Goal: Task Accomplishment & Management: Complete application form

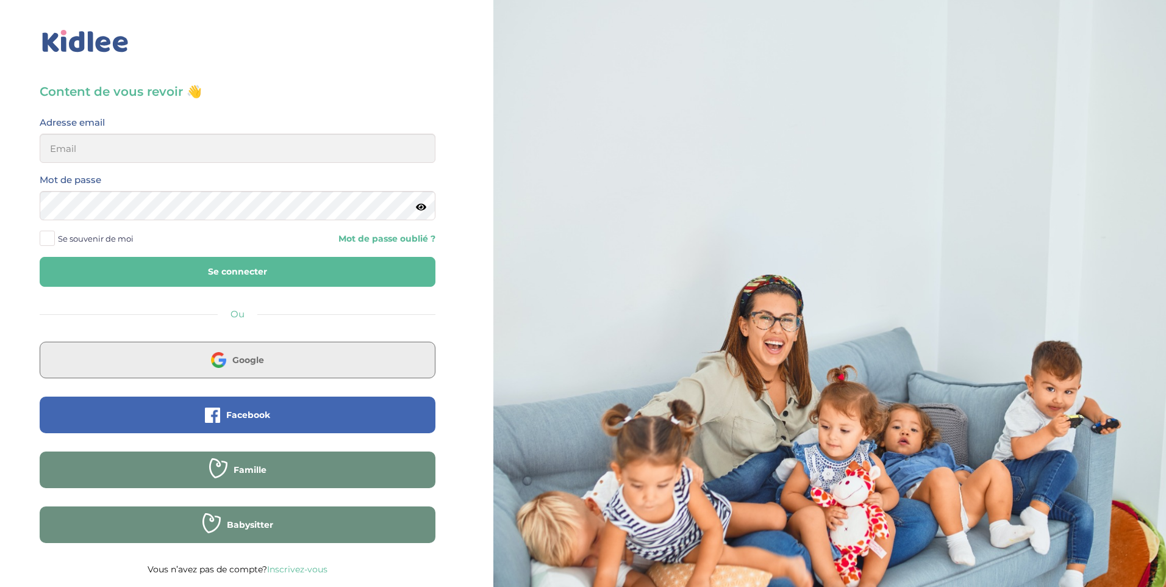
click at [206, 365] on button "Google" at bounding box center [238, 359] width 396 height 37
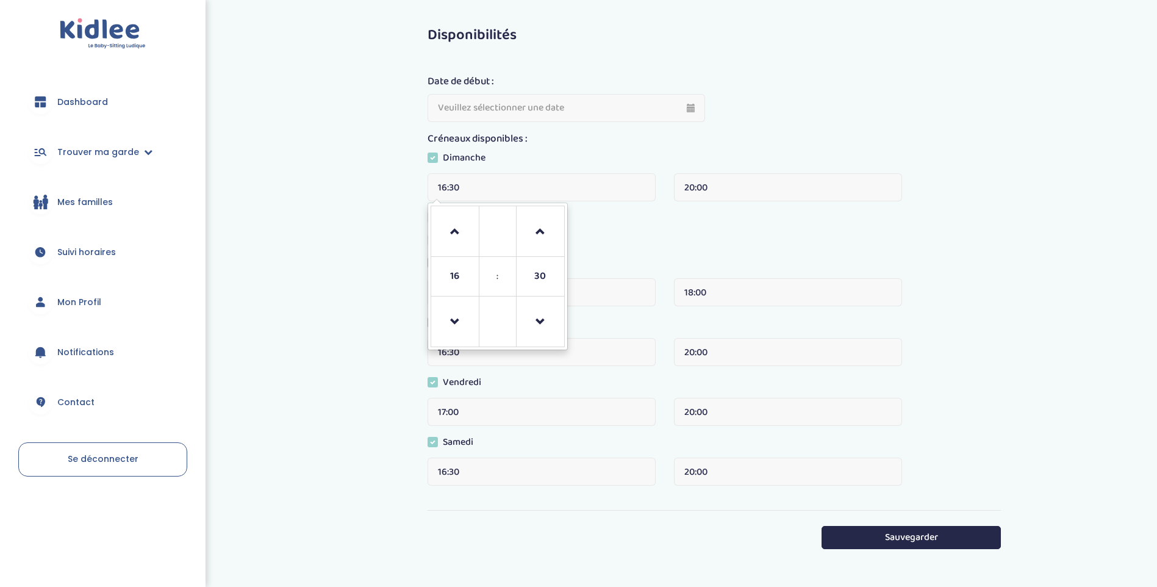
drag, startPoint x: 480, startPoint y: 185, endPoint x: 341, endPoint y: 186, distance: 138.4
click at [347, 185] on div "Disponibilités Date de début : Créneaux disponibles : Dimanche 16:30 16 : 30 00…" at bounding box center [714, 295] width 886 height 555
click at [467, 327] on span at bounding box center [454, 321] width 33 height 33
type input "14:30"
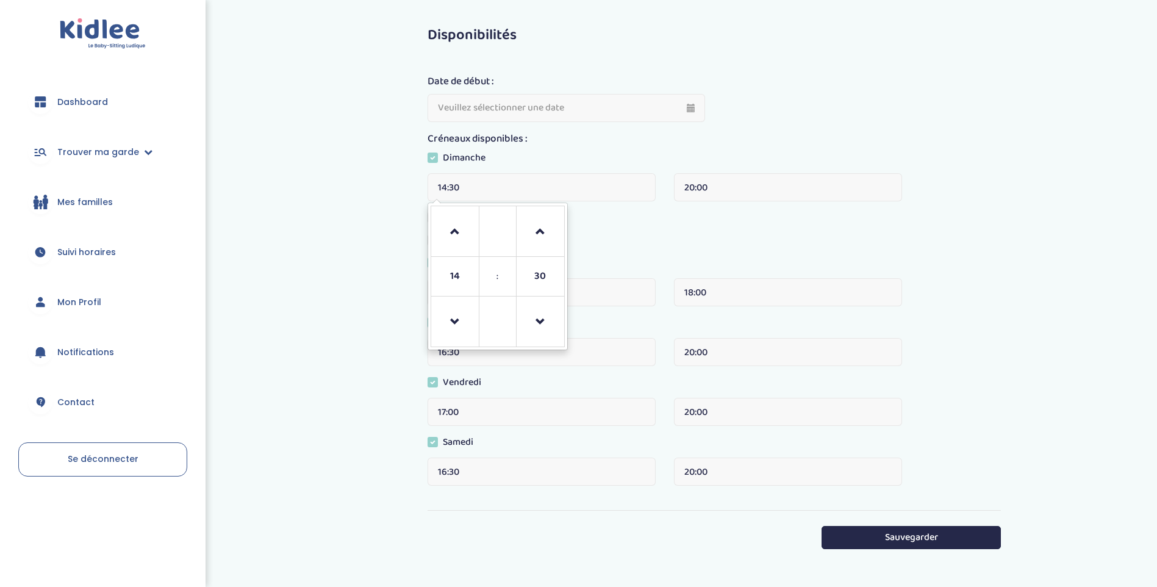
click at [296, 229] on div "Disponibilités Date de début : Créneaux disponibles : Dimanche 14:30 14 : 30 00…" at bounding box center [714, 295] width 886 height 555
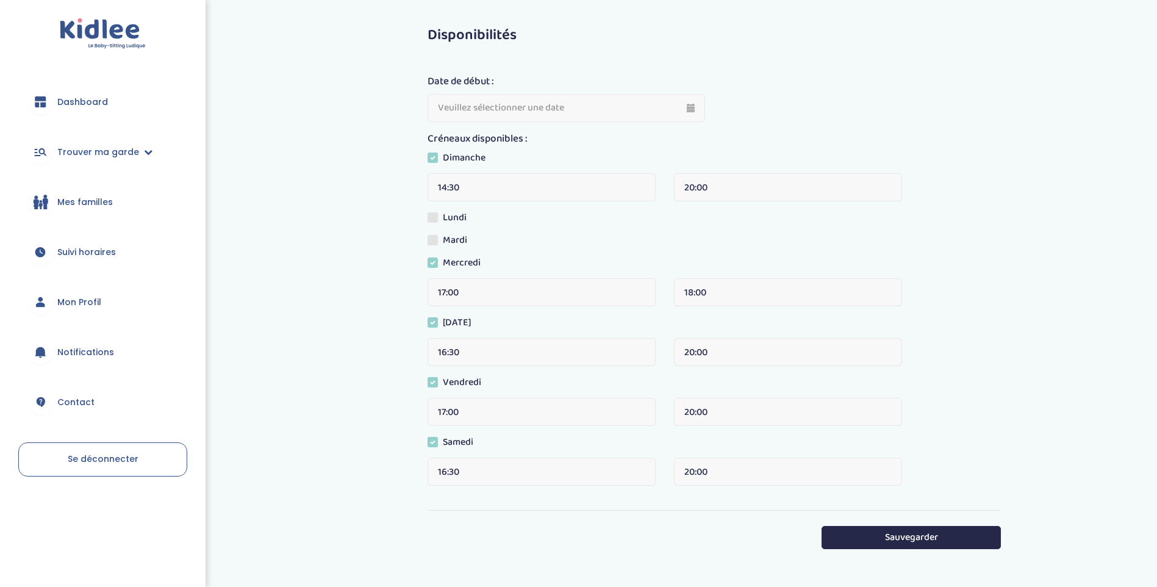
click at [744, 299] on input "18:00" at bounding box center [788, 292] width 228 height 28
click at [704, 340] on span at bounding box center [701, 336] width 33 height 33
type input "20:00"
click at [229, 337] on div "Disponibilités Date de début : Créneaux disponibles : Dimanche 14:30 20:00 Lund…" at bounding box center [578, 295] width 1175 height 573
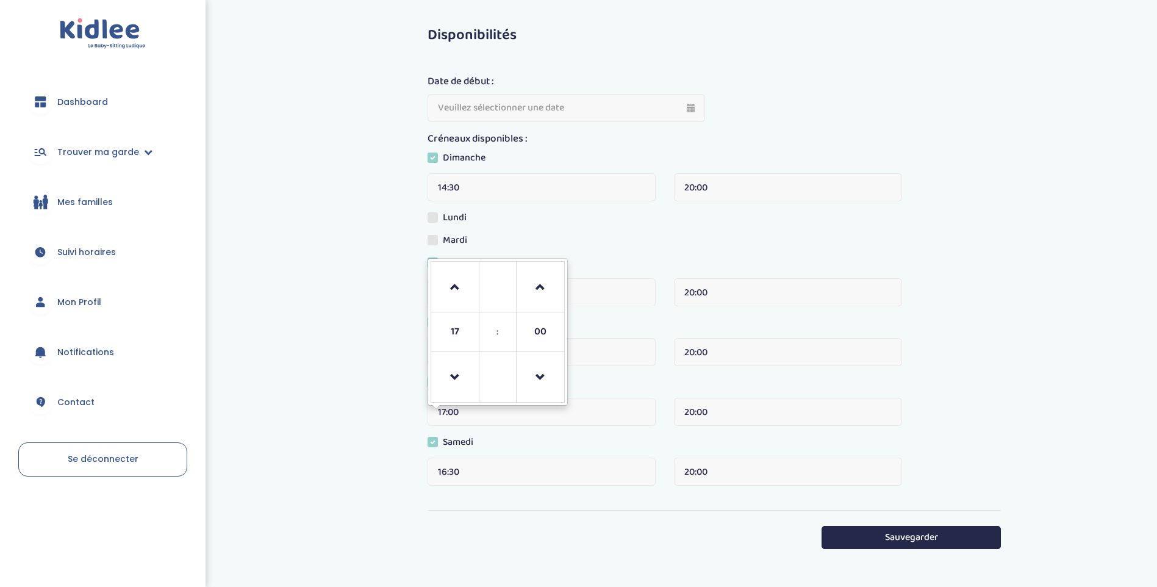
click at [513, 407] on input "17:00" at bounding box center [541, 412] width 228 height 28
click at [543, 285] on span at bounding box center [540, 287] width 33 height 33
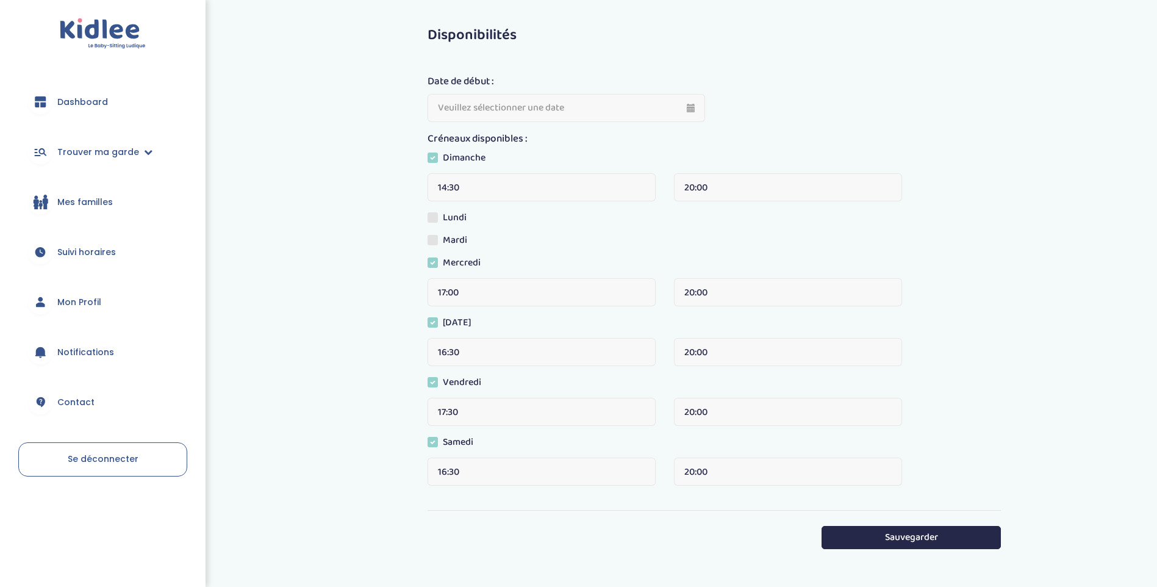
click at [337, 463] on div "Disponibilités Date de début : Créneaux disponibles : Dimanche 14:30 20:00 Lund…" at bounding box center [714, 295] width 886 height 555
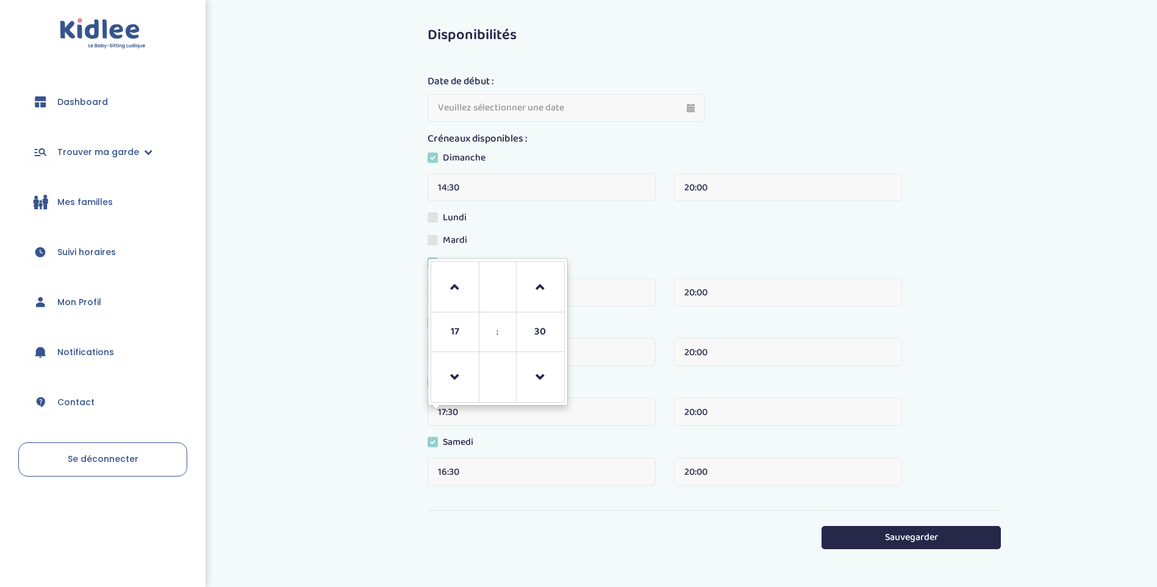
click at [484, 403] on div "17:30 17 : 30 00 01 02 03 04 05 06 07 08 09 10 11 12 13 14 15 16 17 18 19 20 21…" at bounding box center [541, 412] width 228 height 28
click at [463, 376] on span at bounding box center [454, 377] width 33 height 33
type input "16:30"
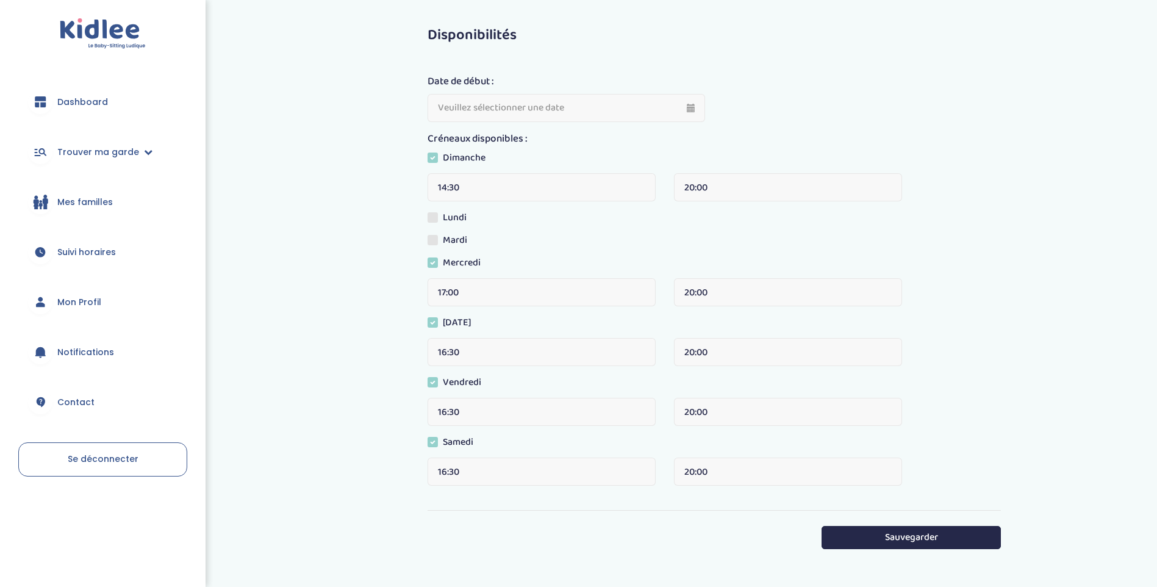
click at [347, 376] on div "Disponibilités Date de début : Créneaux disponibles : Dimanche 14:30 20:00 Lund…" at bounding box center [714, 295] width 886 height 555
click at [476, 362] on input "16:30" at bounding box center [541, 352] width 228 height 28
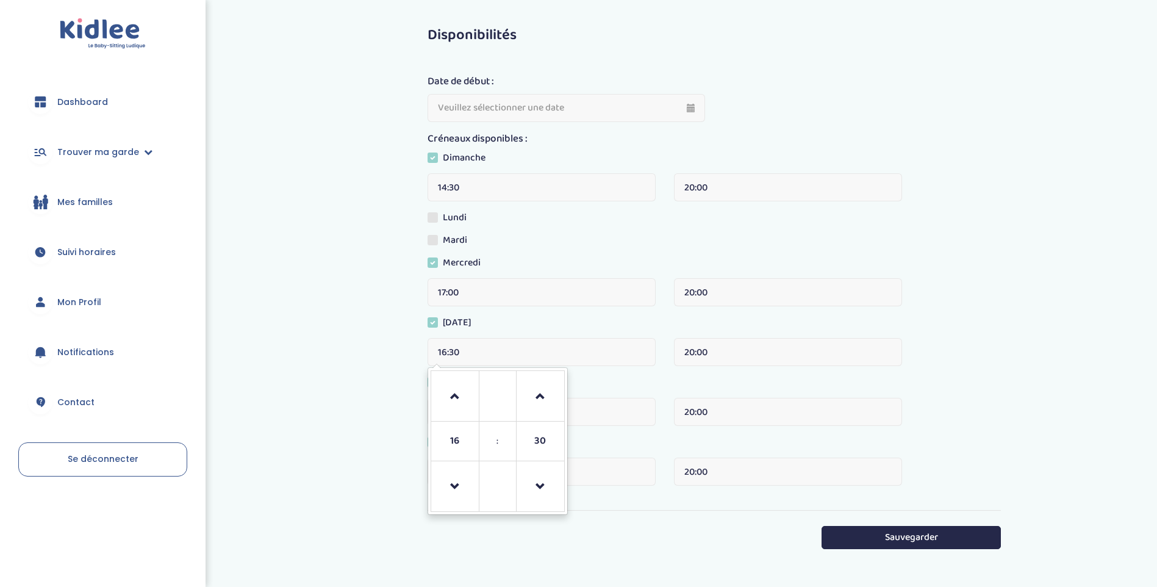
drag, startPoint x: 467, startPoint y: 399, endPoint x: 474, endPoint y: 411, distance: 13.4
click at [466, 400] on span at bounding box center [454, 396] width 33 height 33
type input "17:30"
click at [280, 391] on div "Disponibilités Date de début : Créneaux disponibles : Dimanche 14:30 20:00 Lund…" at bounding box center [714, 295] width 886 height 555
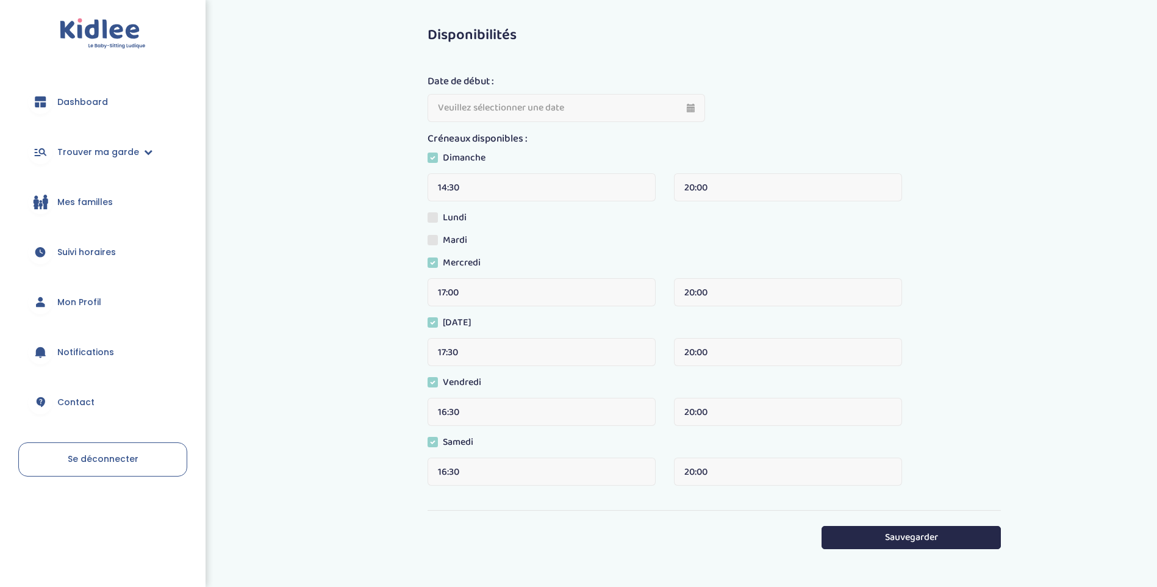
click at [461, 472] on input "16:30" at bounding box center [541, 471] width 228 height 28
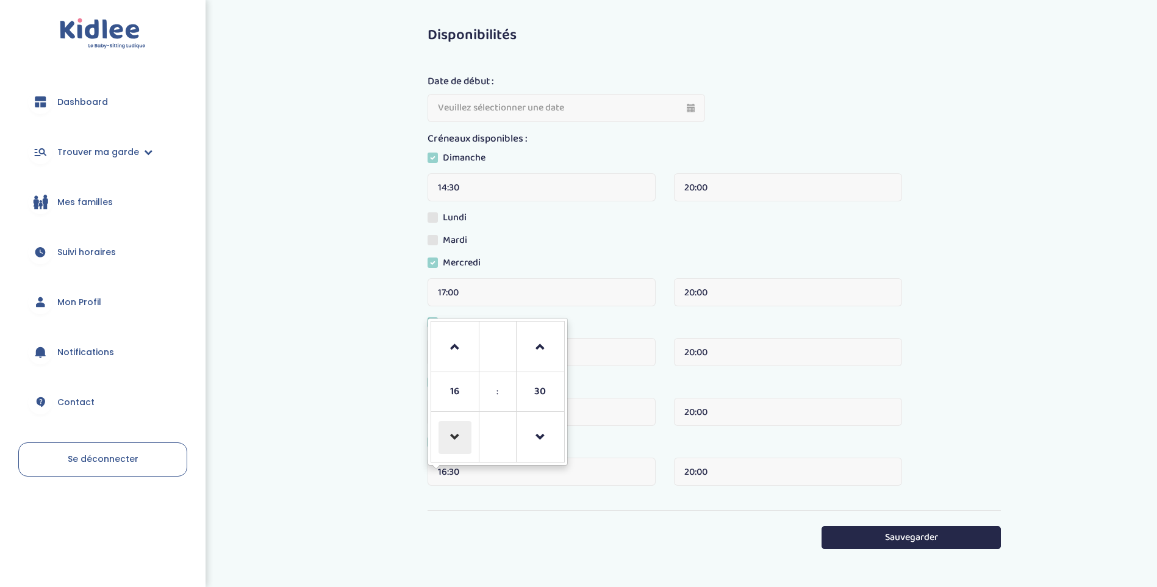
click at [453, 427] on span at bounding box center [454, 437] width 33 height 33
click at [364, 464] on div "Disponibilités Date de début : Créneaux disponibles : Dimanche 14:30 20:00 Lund…" at bounding box center [714, 295] width 886 height 555
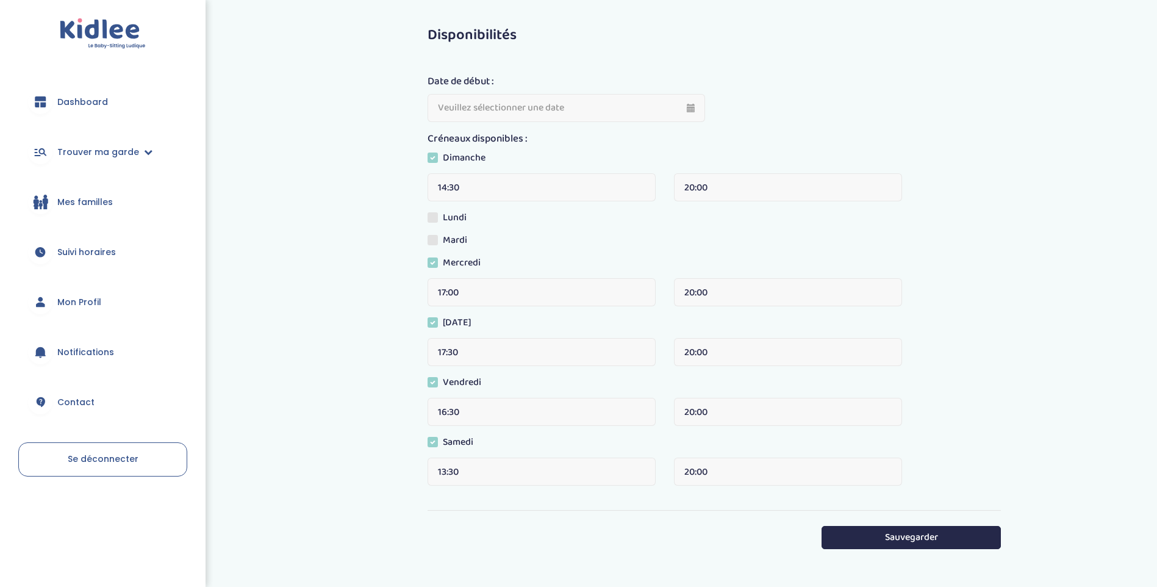
click at [545, 481] on input "13:30" at bounding box center [541, 471] width 228 height 28
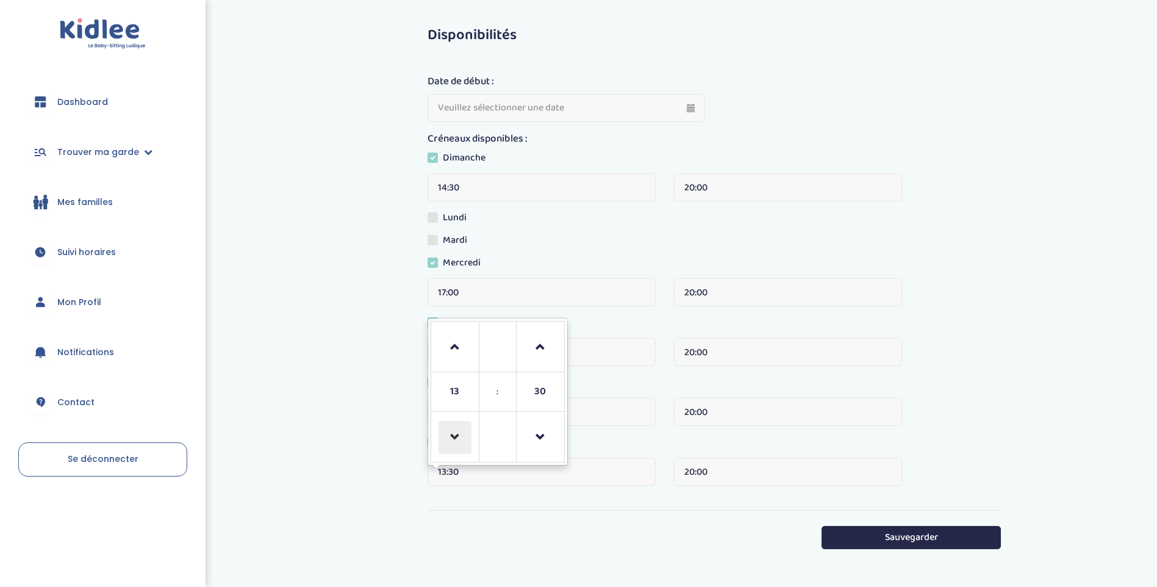
click at [461, 431] on span at bounding box center [454, 437] width 33 height 33
type input "12:30"
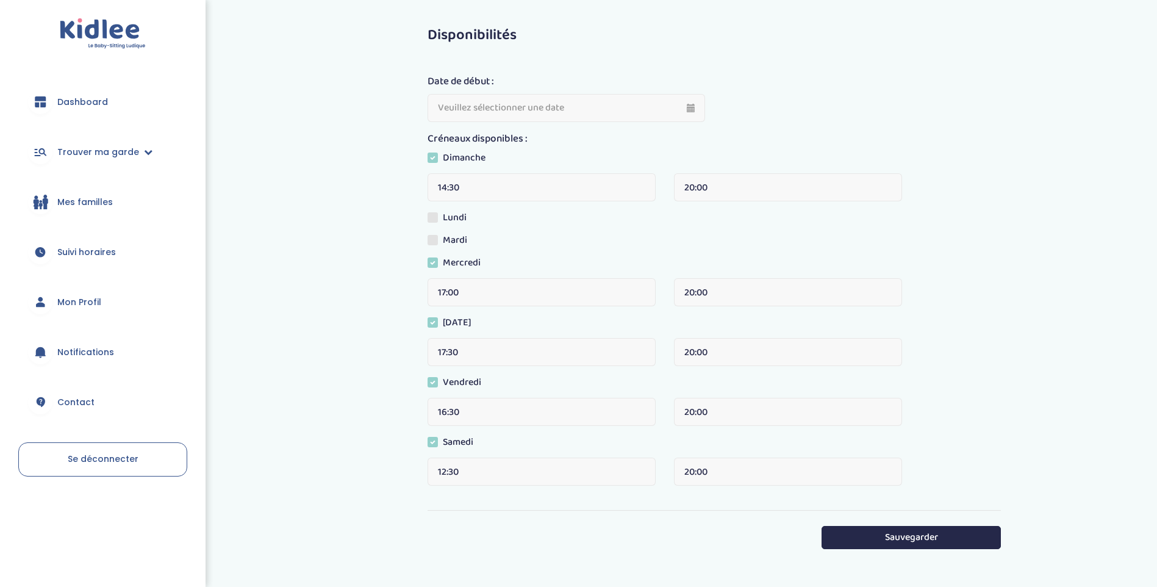
drag, startPoint x: 504, startPoint y: 554, endPoint x: 746, endPoint y: 502, distance: 247.7
click at [504, 554] on div "Sauvegarder" at bounding box center [713, 536] width 573 height 53
click at [854, 530] on button "Sauvegarder" at bounding box center [910, 537] width 179 height 23
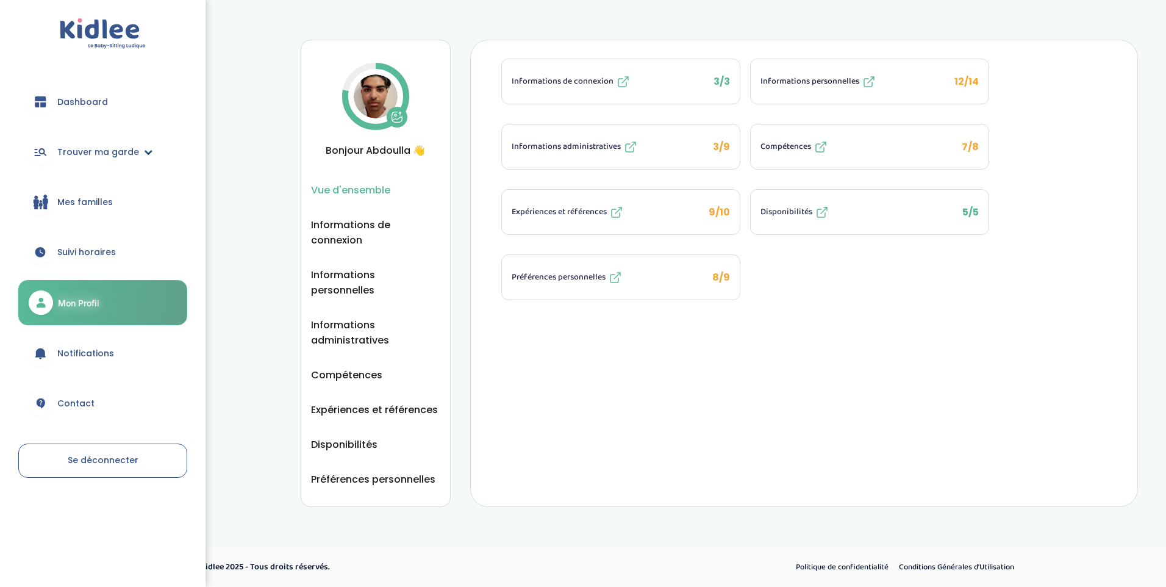
click at [76, 156] on span "Trouver ma garde" at bounding box center [98, 152] width 82 height 13
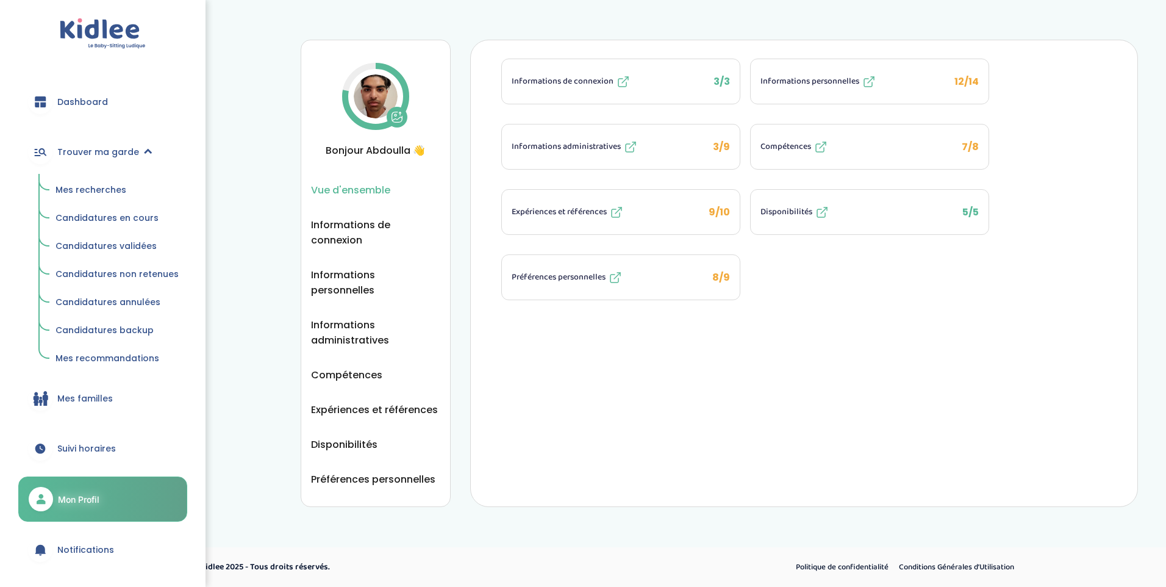
click at [91, 185] on span "Mes recherches" at bounding box center [90, 190] width 71 height 12
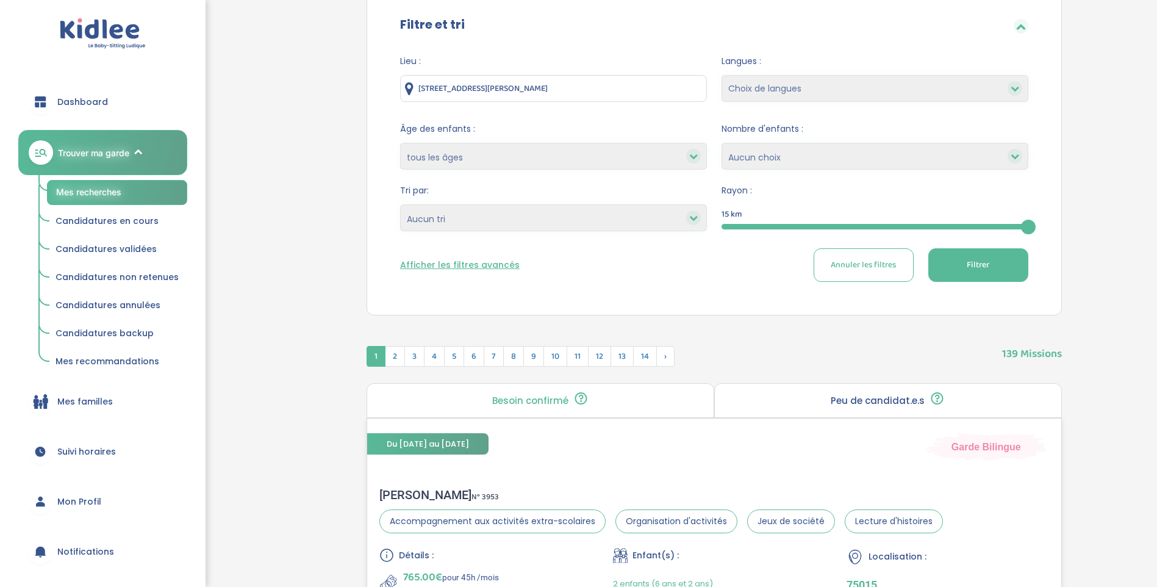
scroll to position [122, 0]
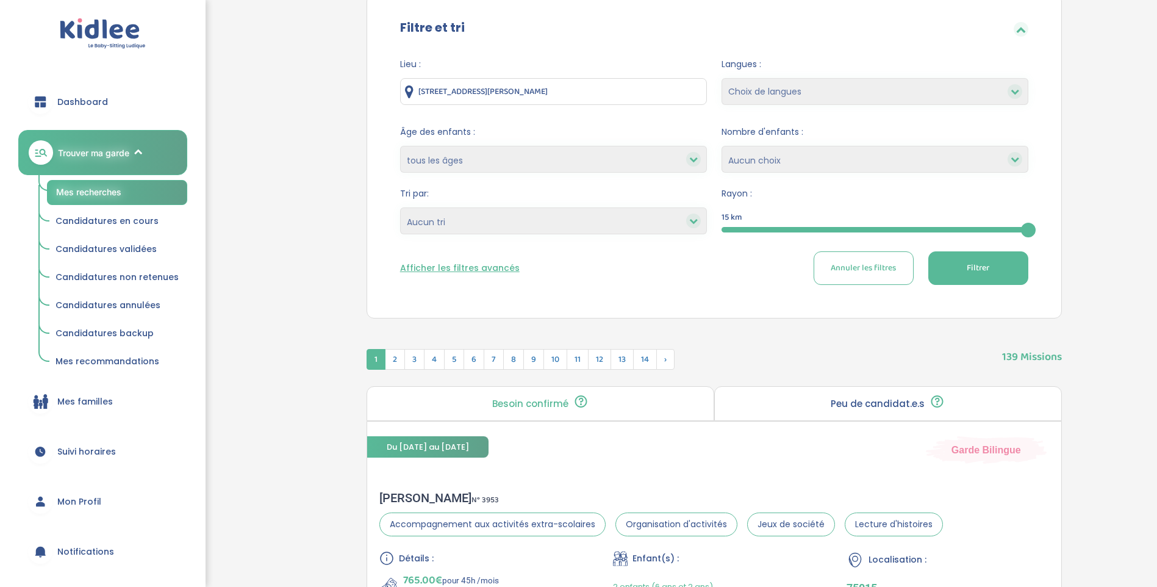
click at [482, 271] on button "Afficher les filtres avancés" at bounding box center [460, 268] width 120 height 13
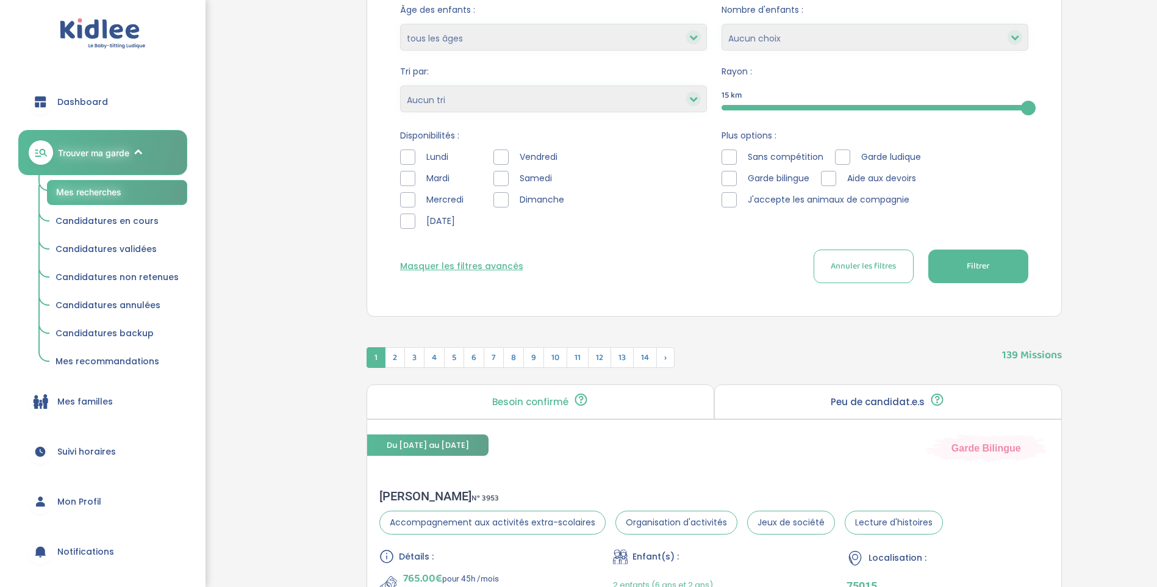
scroll to position [183, 0]
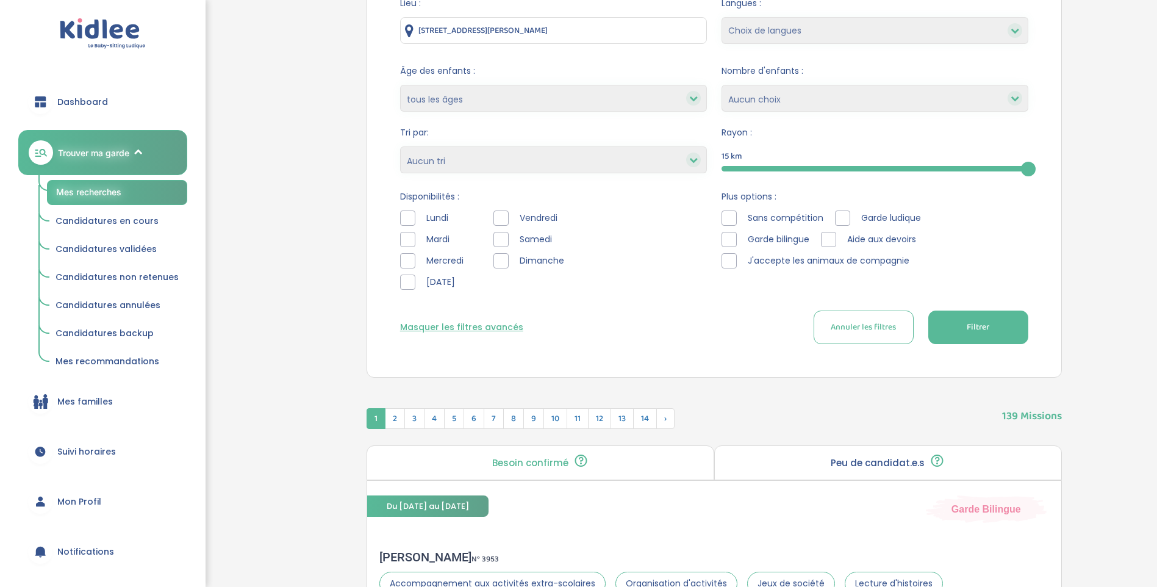
click at [501, 223] on div at bounding box center [500, 217] width 15 height 15
click at [404, 263] on div at bounding box center [407, 260] width 15 height 15
drag, startPoint x: 415, startPoint y: 281, endPoint x: 424, endPoint y: 272, distance: 12.9
click at [415, 281] on div "[DATE]" at bounding box center [434, 281] width 69 height 15
click at [498, 242] on div at bounding box center [500, 239] width 15 height 15
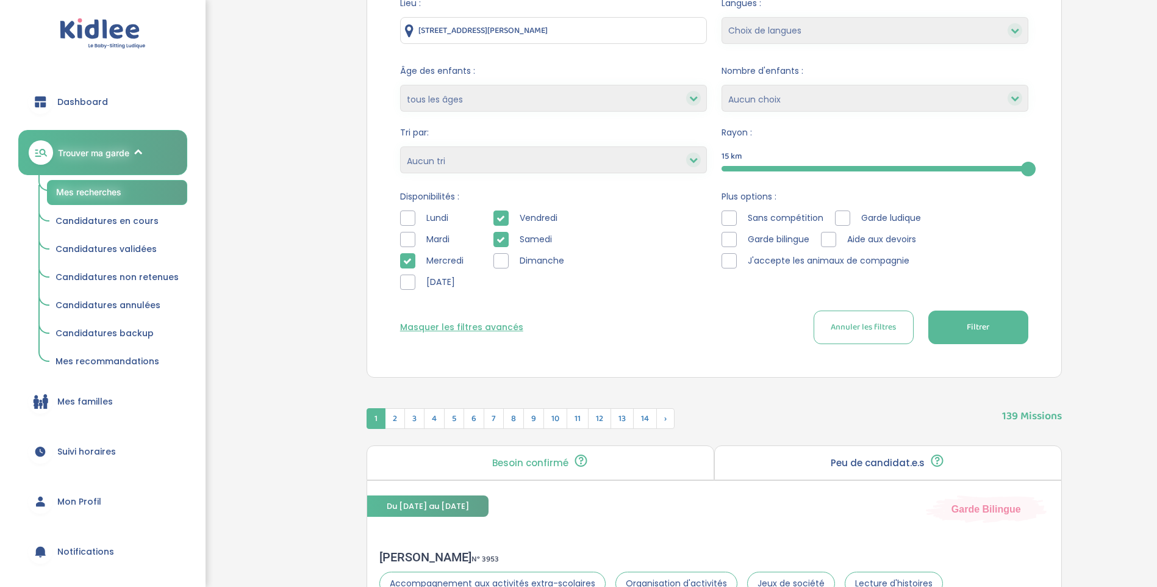
click at [501, 253] on div at bounding box center [500, 260] width 15 height 15
click at [407, 280] on div at bounding box center [407, 281] width 15 height 15
click at [973, 321] on span "Filtrer" at bounding box center [977, 327] width 23 height 13
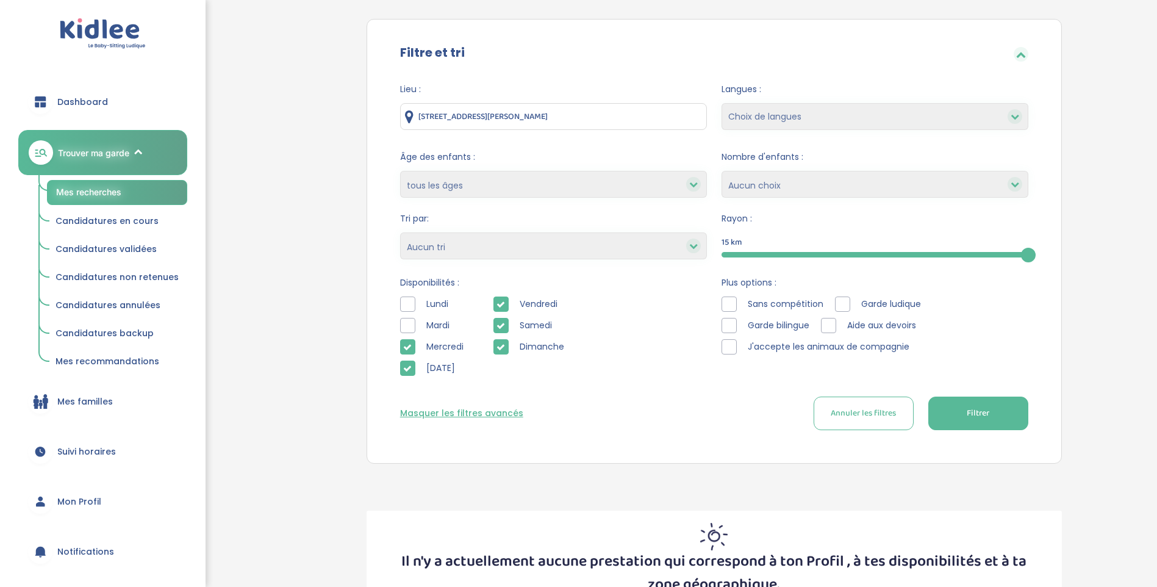
scroll to position [70, 0]
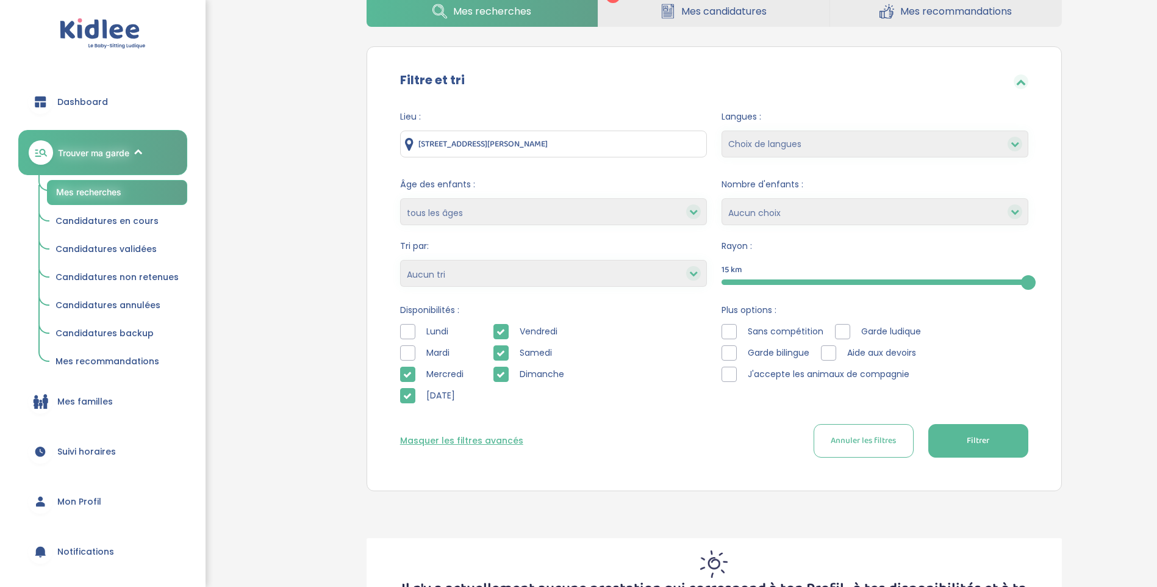
click at [413, 384] on div "Lundi Mardi Mercredi Jeudi" at bounding box center [437, 366] width 75 height 85
click at [404, 396] on icon at bounding box center [407, 395] width 9 height 9
click at [404, 376] on icon at bounding box center [407, 374] width 9 height 9
click at [412, 396] on div at bounding box center [407, 395] width 15 height 15
click at [510, 369] on div "Dimanche" at bounding box center [531, 373] width 76 height 15
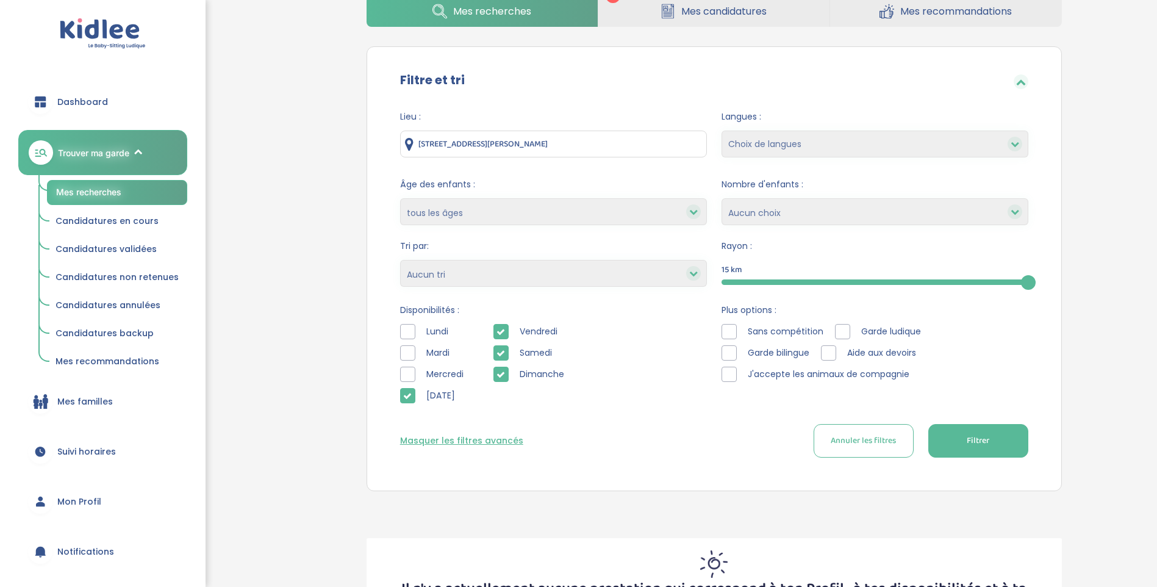
drag, startPoint x: 502, startPoint y: 367, endPoint x: 502, endPoint y: 350, distance: 17.1
click at [502, 367] on div at bounding box center [500, 373] width 15 height 15
click at [502, 349] on icon at bounding box center [500, 353] width 9 height 9
click at [986, 440] on span "Filtrer" at bounding box center [977, 440] width 23 height 13
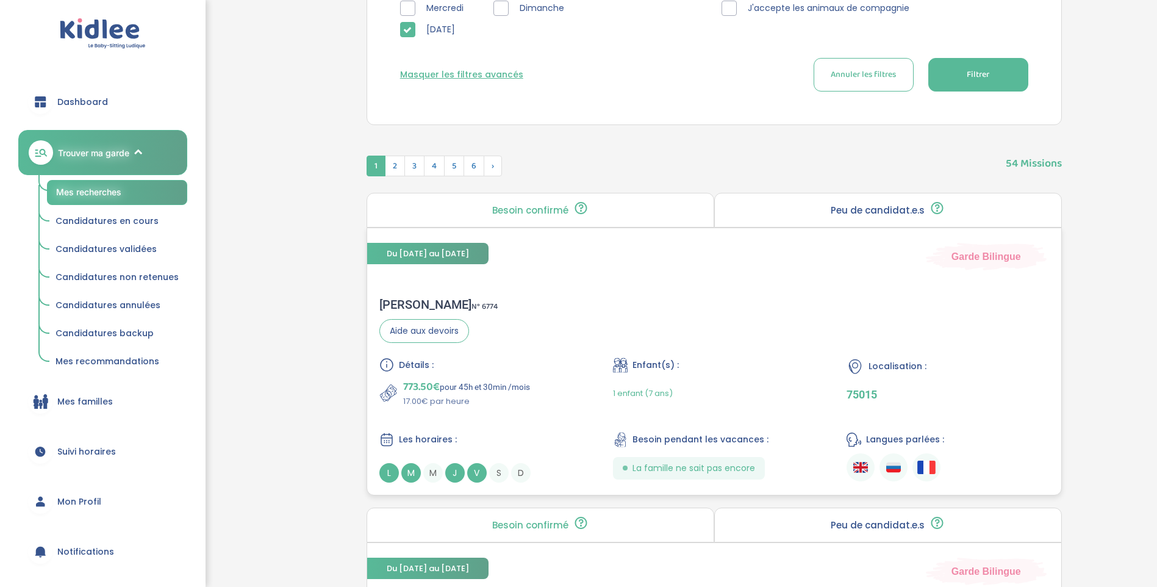
scroll to position [252, 0]
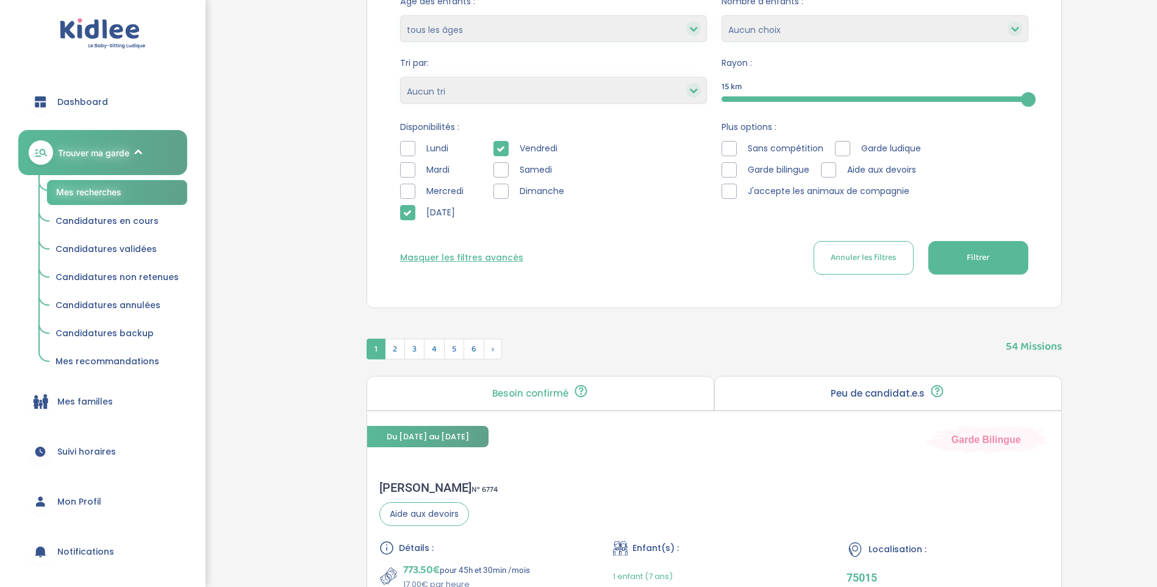
click at [393, 191] on div "Lieu : 12 Rue Robert Desnos, Saint-Denis, France Langues : Choix de langues All…" at bounding box center [714, 105] width 665 height 374
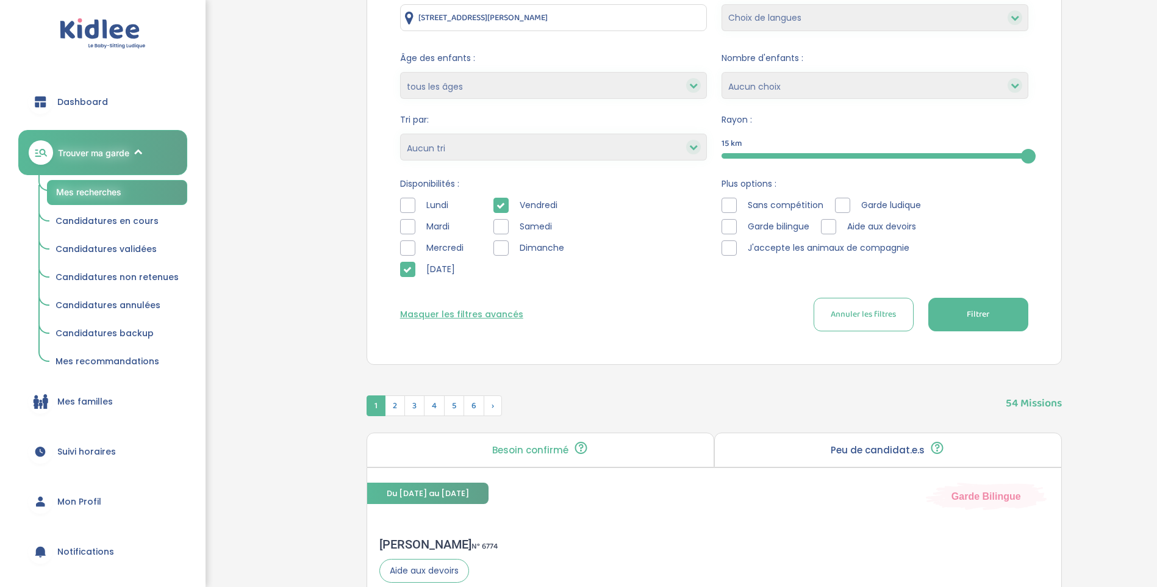
scroll to position [183, 0]
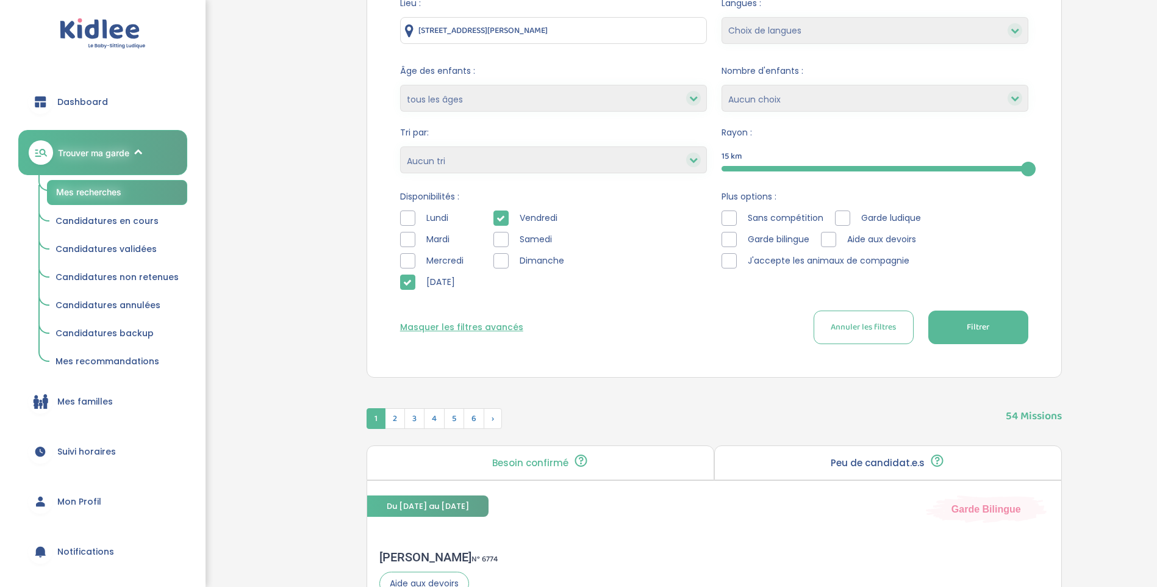
click at [466, 169] on select "Heures par semaine (croissant) Heures par semaine (décroissant) Date de démarra…" at bounding box center [553, 159] width 307 height 27
click at [400, 146] on select "Heures par semaine (croissant) Heures par semaine (décroissant) Date de démarra…" at bounding box center [553, 159] width 307 height 27
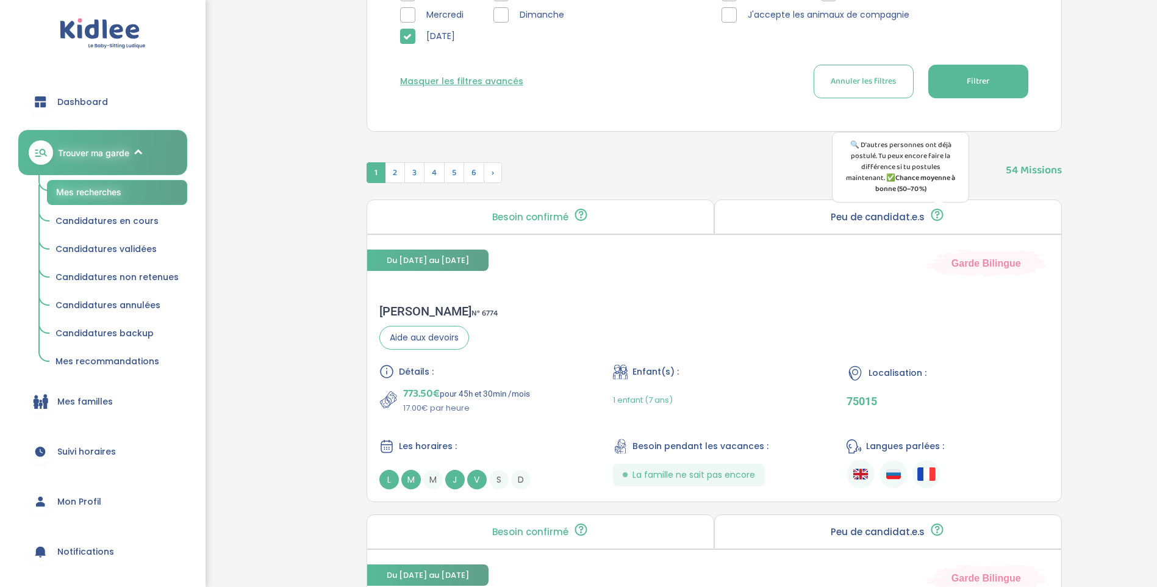
scroll to position [305, 0]
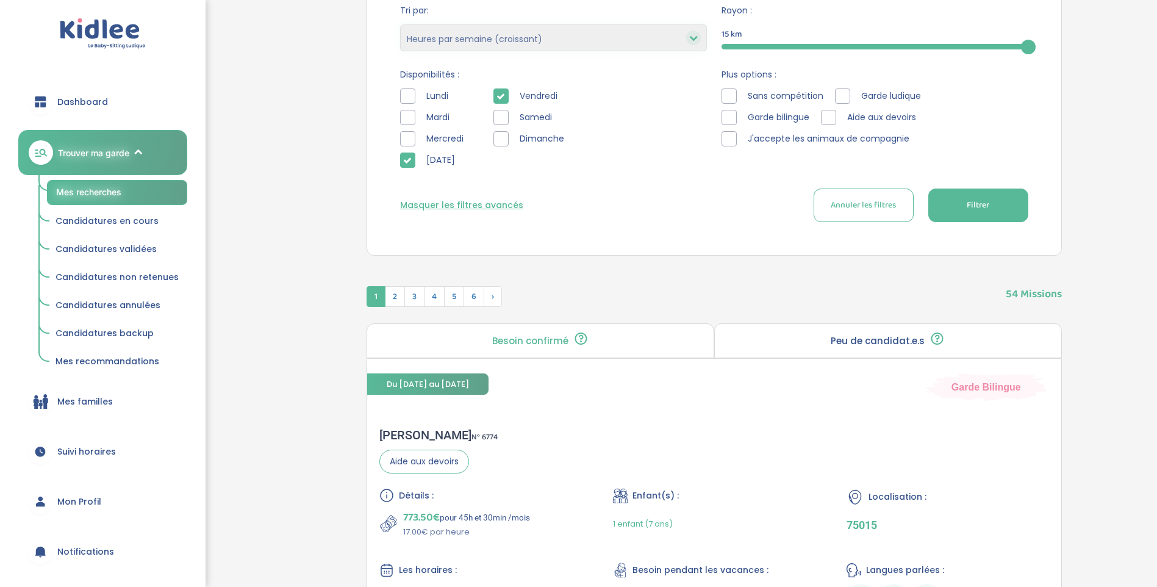
click at [965, 181] on form "Lieu : 12 Rue Robert Desnos, Saint-Denis, France Langues : Choix de langues All…" at bounding box center [714, 48] width 628 height 347
click at [965, 192] on button "Filtrer" at bounding box center [978, 205] width 100 height 34
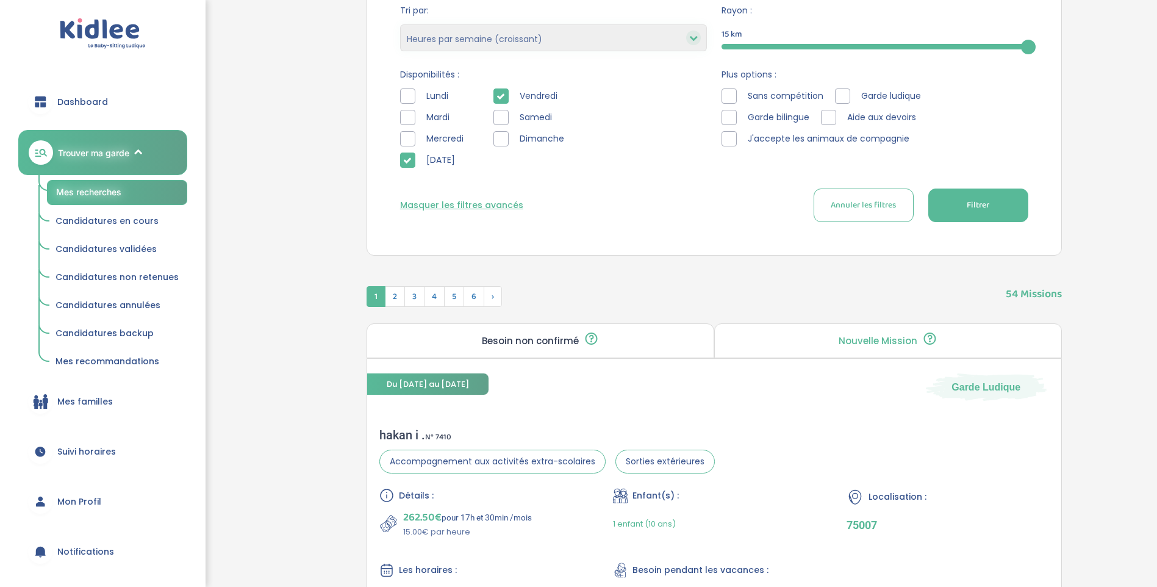
scroll to position [488, 0]
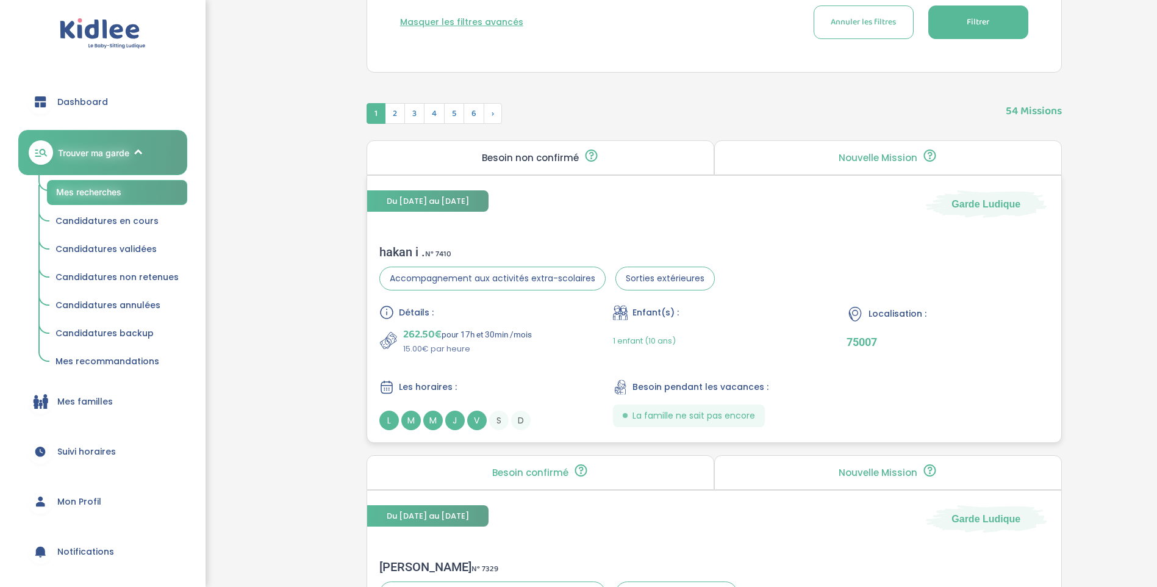
click at [395, 245] on div "hakan i . N° 7410" at bounding box center [546, 251] width 335 height 15
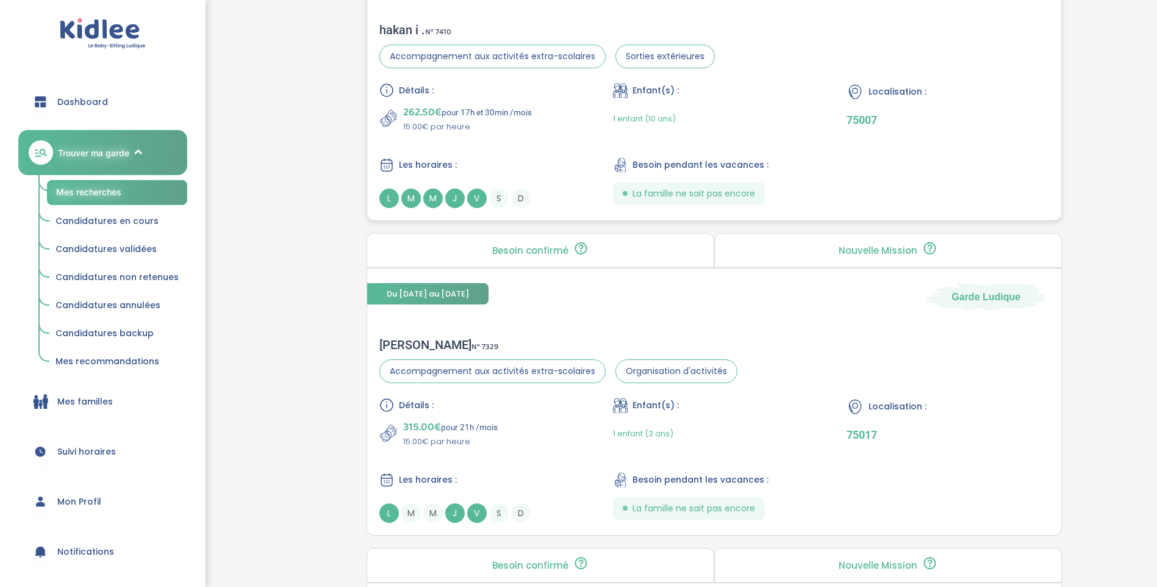
scroll to position [732, 0]
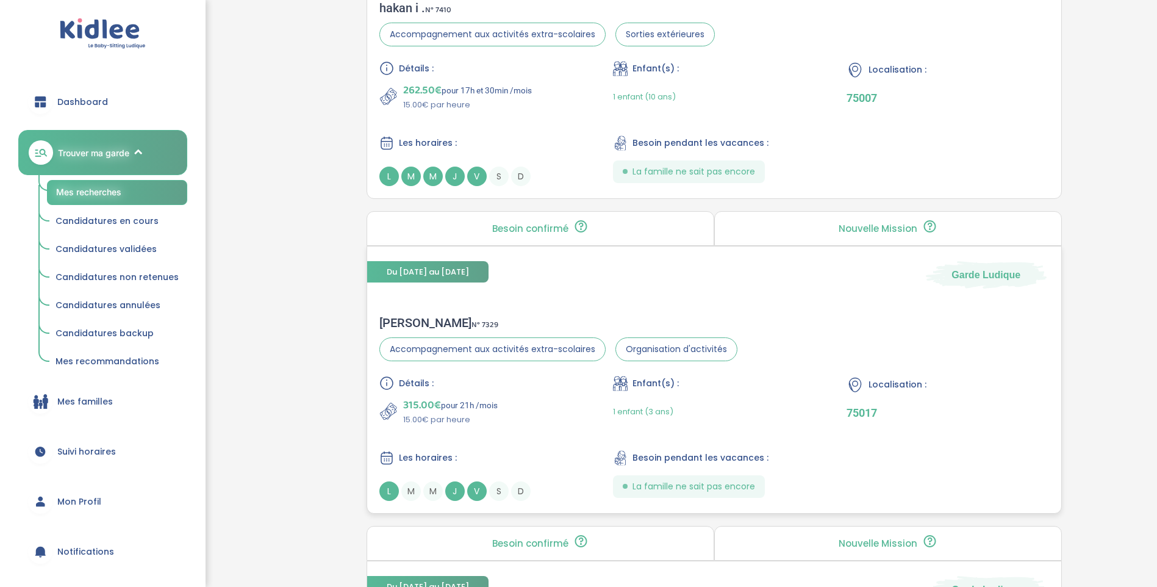
click at [419, 329] on div "Camille D . N° 7329" at bounding box center [558, 322] width 358 height 15
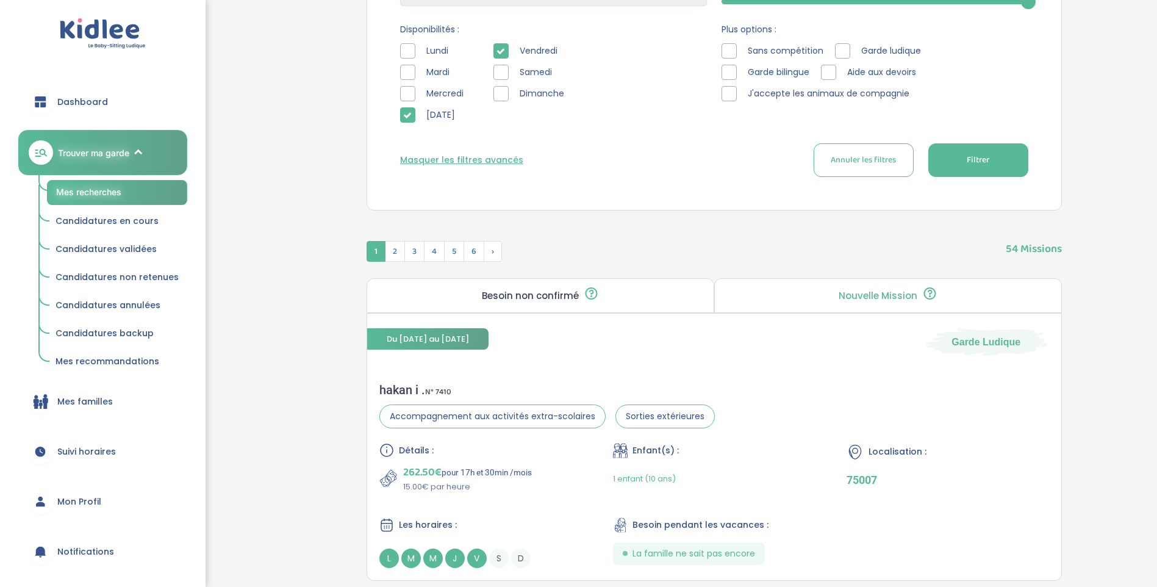
scroll to position [183, 0]
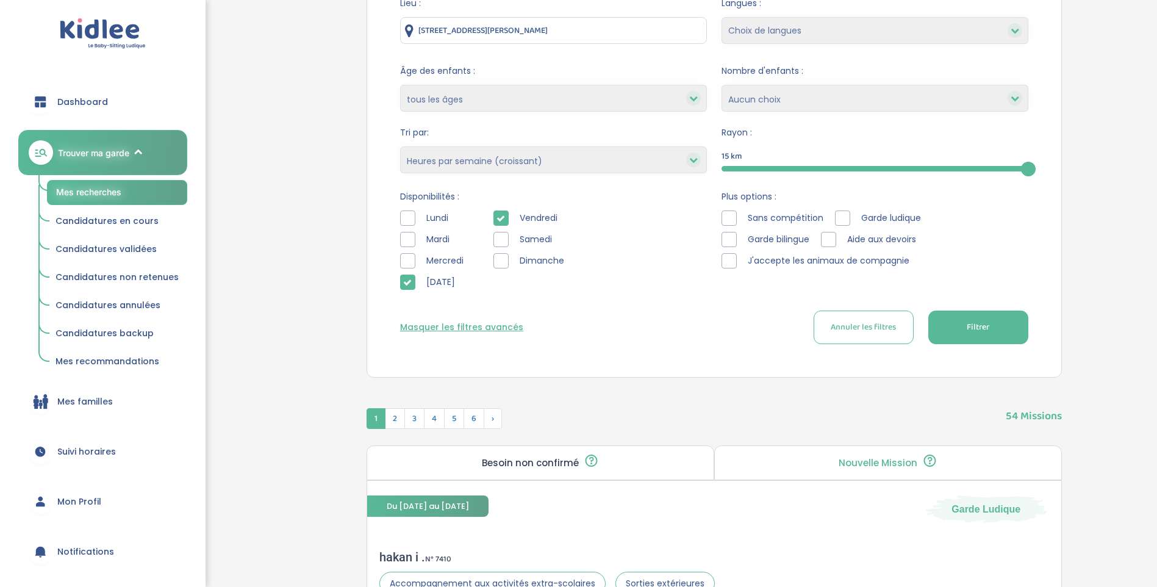
click at [402, 269] on div "Lundi Mardi Mercredi Jeudi" at bounding box center [437, 252] width 75 height 85
click at [405, 265] on div at bounding box center [407, 260] width 15 height 15
click at [958, 320] on button "Filtrer" at bounding box center [978, 327] width 100 height 34
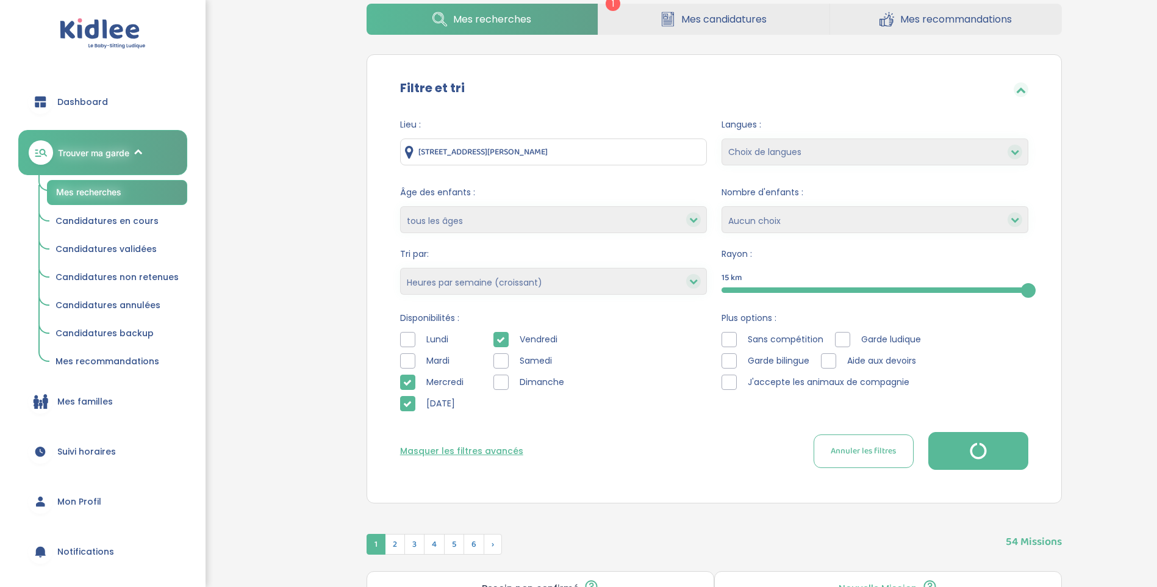
scroll to position [61, 0]
click at [588, 263] on div "Tri par: Heures par semaine (croissant) Heures par semaine (décroissant) Date d…" at bounding box center [553, 271] width 307 height 47
click at [590, 272] on select "Heures par semaine (croissant) Heures par semaine (décroissant) Date de démarra…" at bounding box center [553, 281] width 307 height 27
select select "salary_desc"
click at [400, 268] on select "Heures par semaine (croissant) Heures par semaine (décroissant) Date de démarra…" at bounding box center [553, 281] width 307 height 27
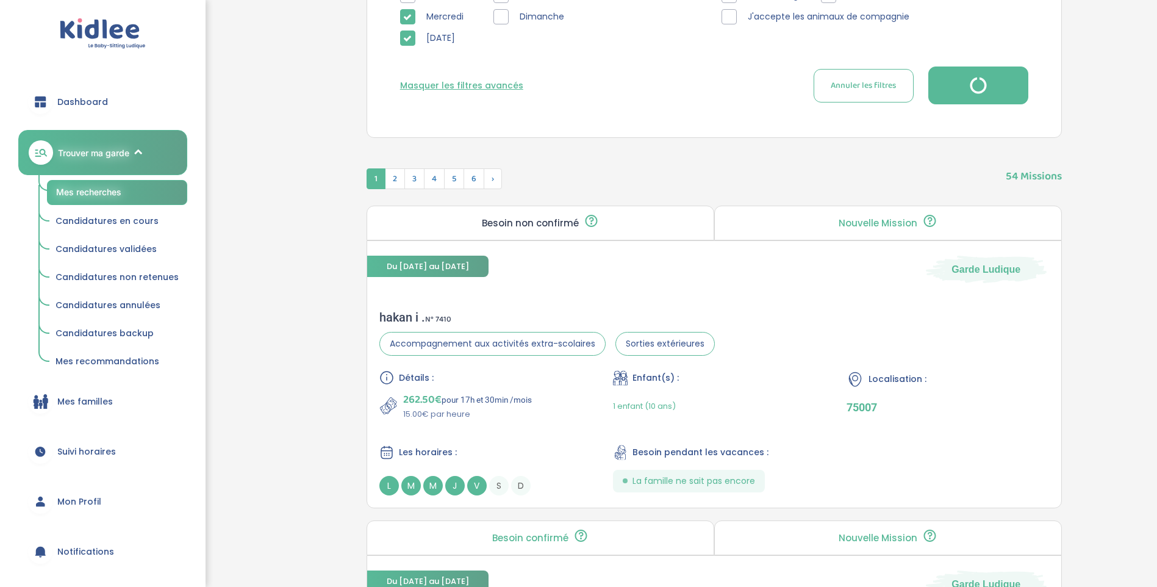
scroll to position [183, 0]
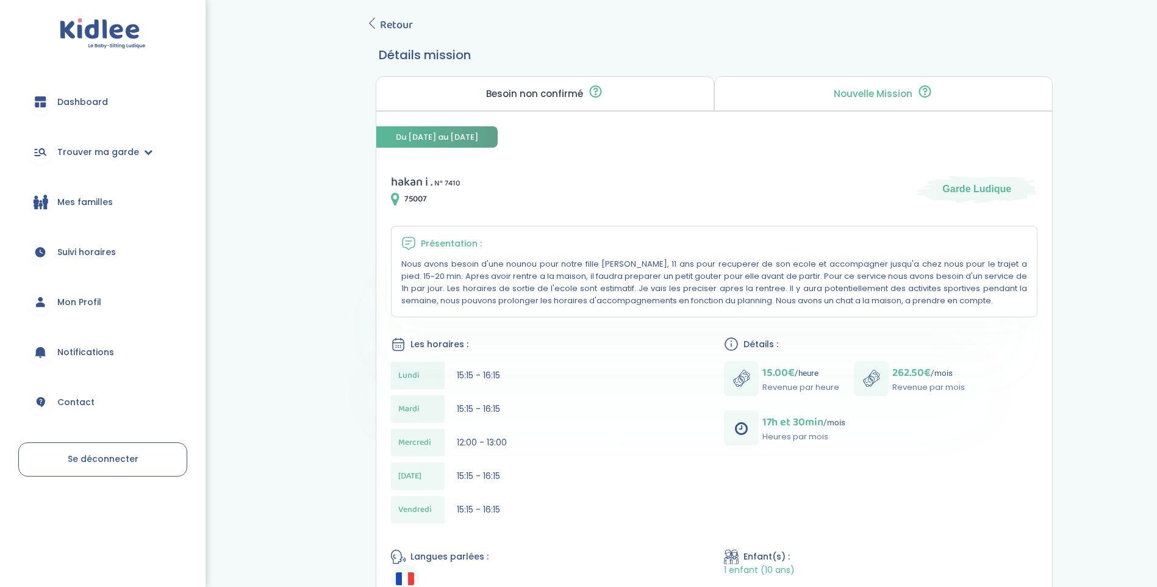
scroll to position [244, 0]
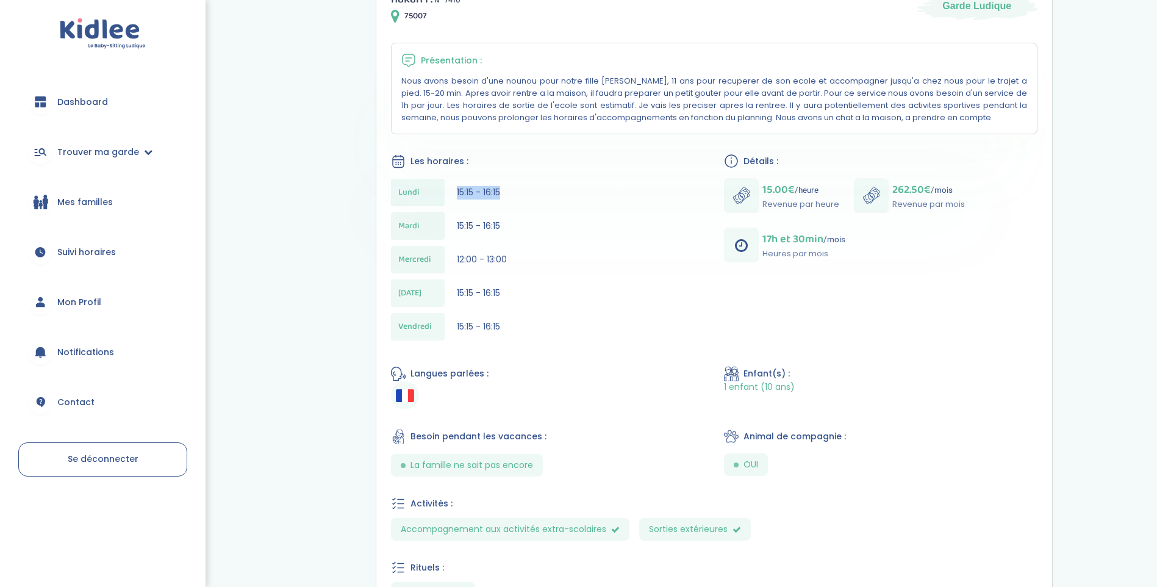
drag, startPoint x: 455, startPoint y: 187, endPoint x: 539, endPoint y: 189, distance: 83.5
click at [539, 189] on div "[DATE] 15:15 - 16:15" at bounding box center [547, 192] width 313 height 27
click at [452, 214] on div "[DATE] 15:15 - 16:15" at bounding box center [547, 225] width 313 height 27
drag, startPoint x: 457, startPoint y: 196, endPoint x: 519, endPoint y: 191, distance: 62.4
click at [519, 191] on div "[DATE] 15:15 - 16:15" at bounding box center [547, 192] width 313 height 27
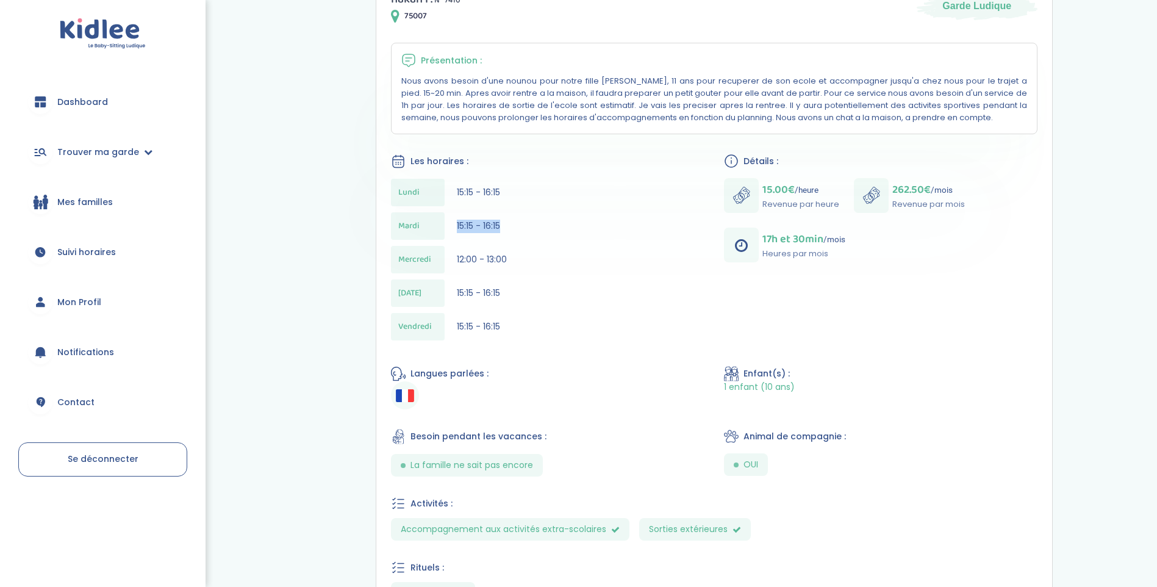
drag, startPoint x: 519, startPoint y: 191, endPoint x: 560, endPoint y: 229, distance: 55.6
click at [560, 229] on div "[DATE] 15:15 - 16:15" at bounding box center [547, 225] width 313 height 27
drag, startPoint x: 455, startPoint y: 263, endPoint x: 591, endPoint y: 280, distance: 137.6
click at [591, 280] on div "Lundi 15:15 - 16:15 Mardi 15:15 - 16:15 Mercredi 12:00 - 13:00 Jeudi 15:15 - 16…" at bounding box center [547, 263] width 313 height 168
click at [463, 293] on span "15:15 - 16:15" at bounding box center [478, 293] width 43 height 12
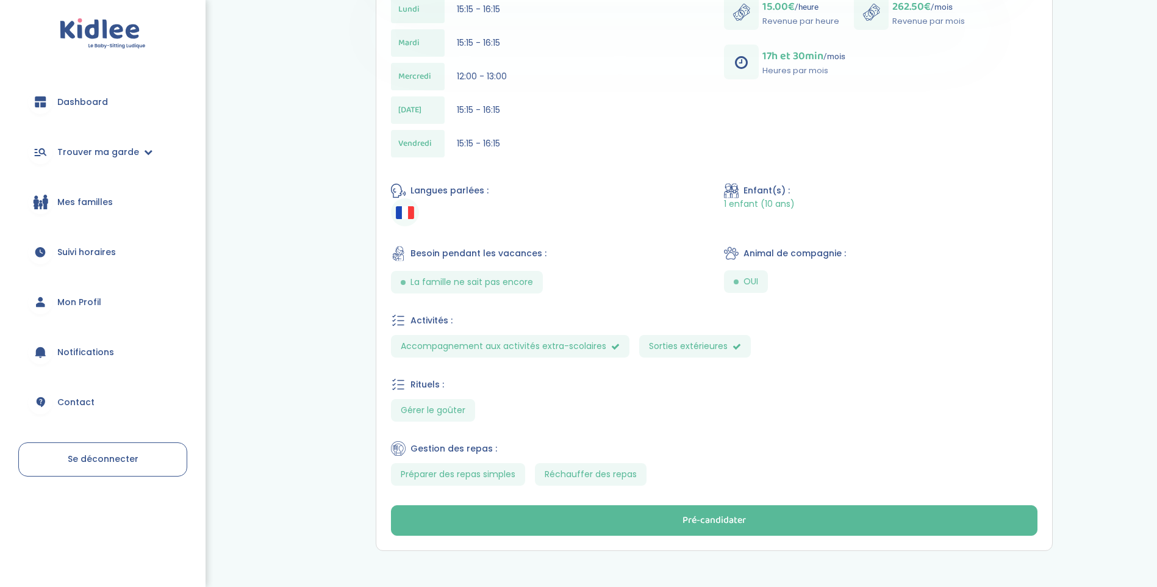
scroll to position [61, 0]
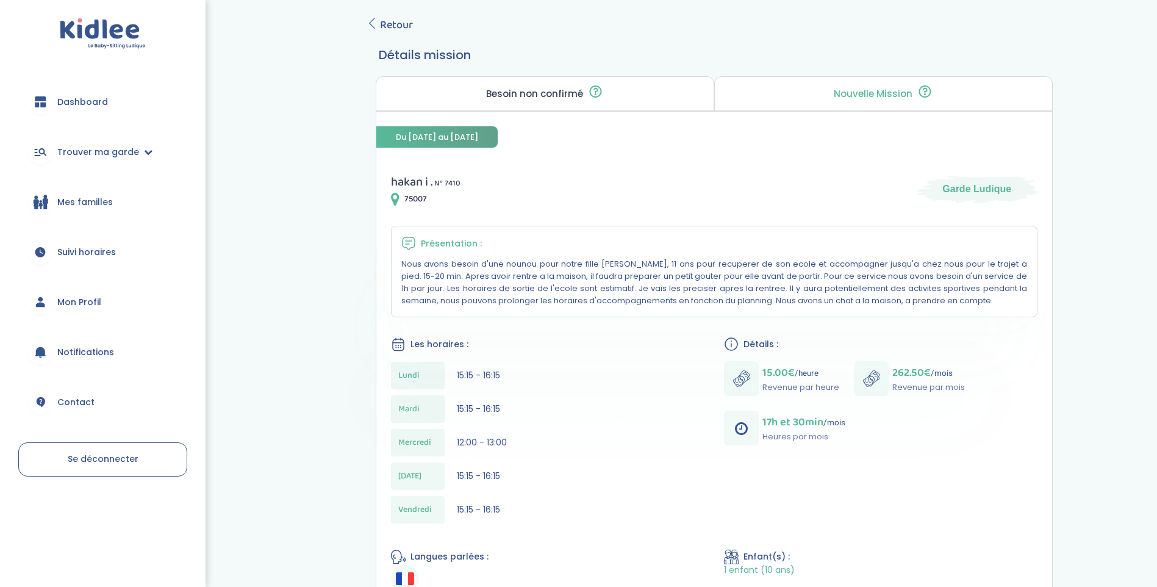
drag, startPoint x: 759, startPoint y: 274, endPoint x: 911, endPoint y: 319, distance: 159.0
click at [911, 319] on div "hakan i . N° 7410 75007 Garde Ludique Présentation : Nous avons besoin d'une no…" at bounding box center [714, 536] width 676 height 758
drag, startPoint x: 911, startPoint y: 319, endPoint x: 705, endPoint y: 357, distance: 210.1
click at [705, 357] on div "hakan i . N° 7410 75007 Garde Ludique Présentation : Nous avons besoin d'une no…" at bounding box center [714, 536] width 676 height 758
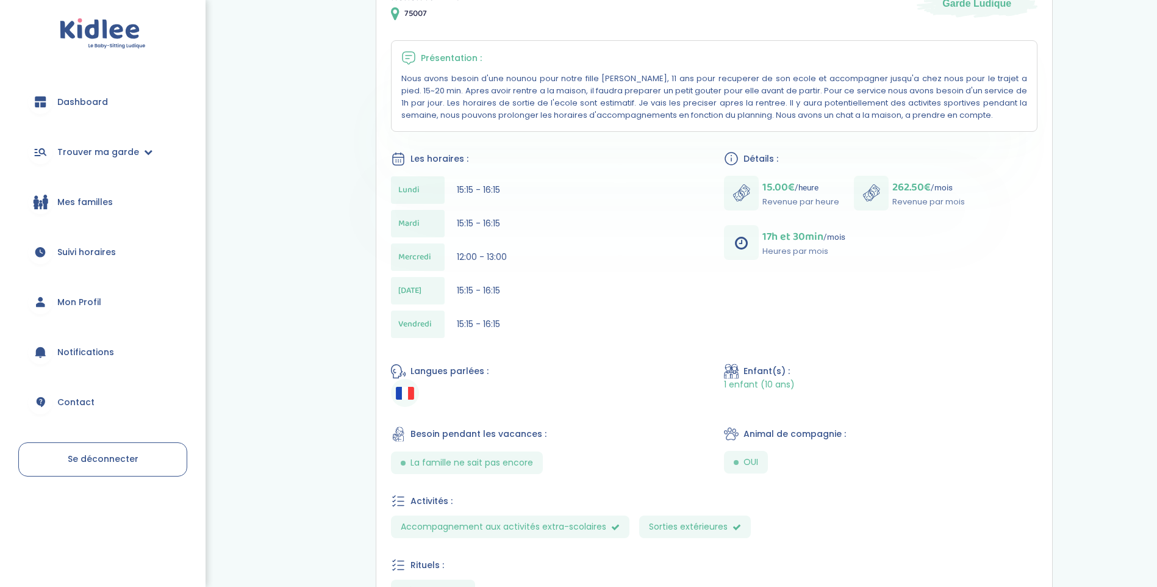
scroll to position [226, 0]
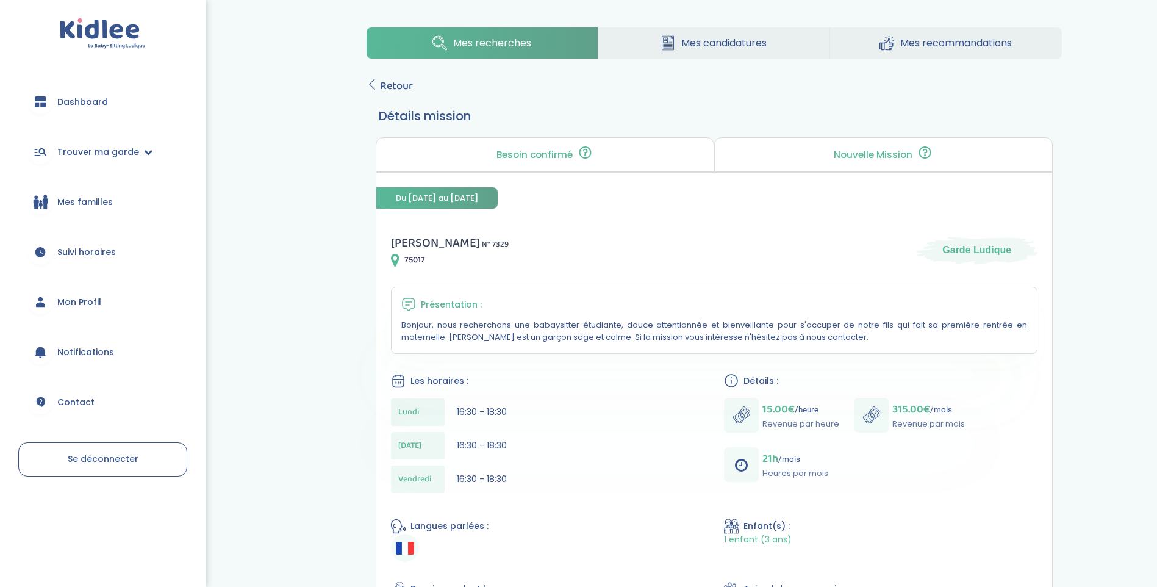
click at [507, 36] on span "Mes recherches" at bounding box center [492, 42] width 78 height 15
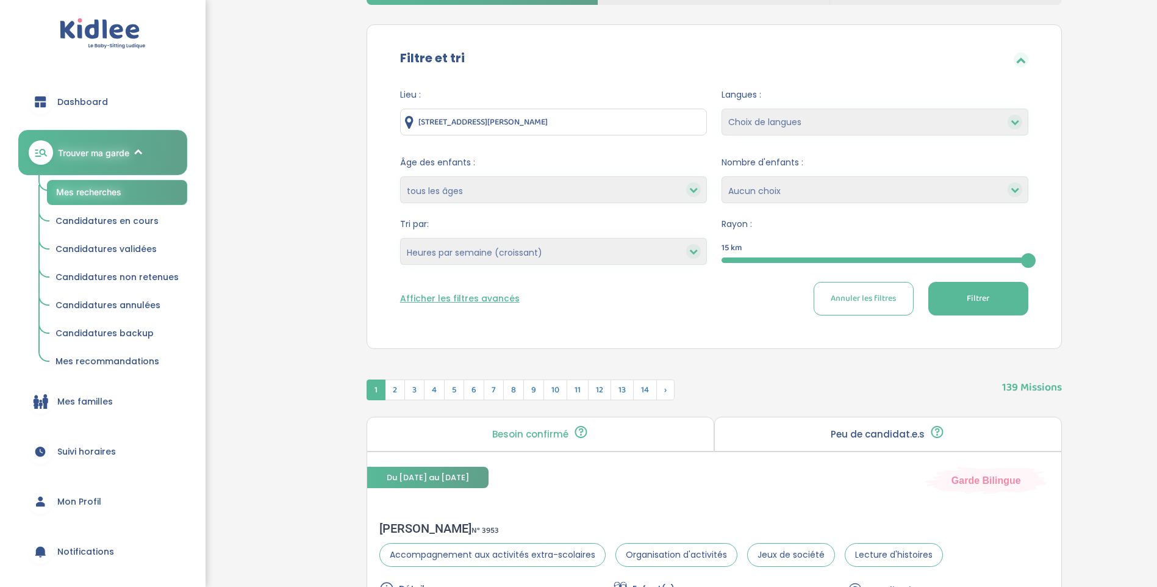
scroll to position [61, 0]
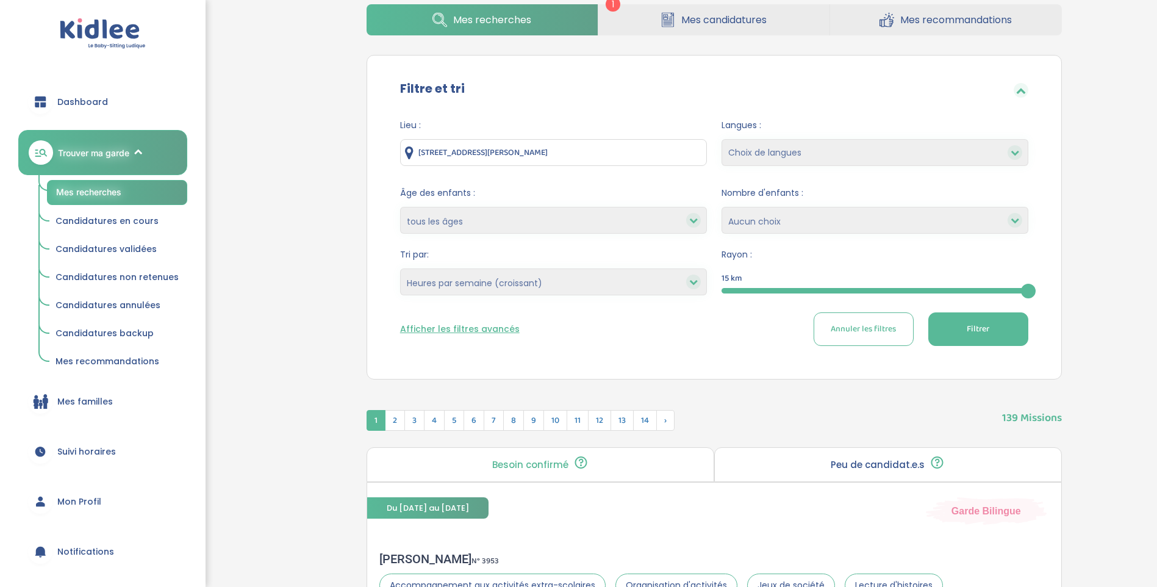
click at [797, 160] on select "Choix de langues Allemand Anglais Arabe Espagnol Grec Russe Français Coréen" at bounding box center [874, 152] width 307 height 27
drag, startPoint x: 794, startPoint y: 146, endPoint x: 707, endPoint y: 233, distance: 123.7
click at [794, 146] on select "Choix de langues Allemand Anglais Arabe Espagnol Grec Russe Français Coréen" at bounding box center [874, 152] width 307 height 27
click at [548, 291] on select "Heures par semaine (croissant) Heures par semaine (décroissant) Date de démarra…" at bounding box center [553, 281] width 307 height 27
select select "salary_desc"
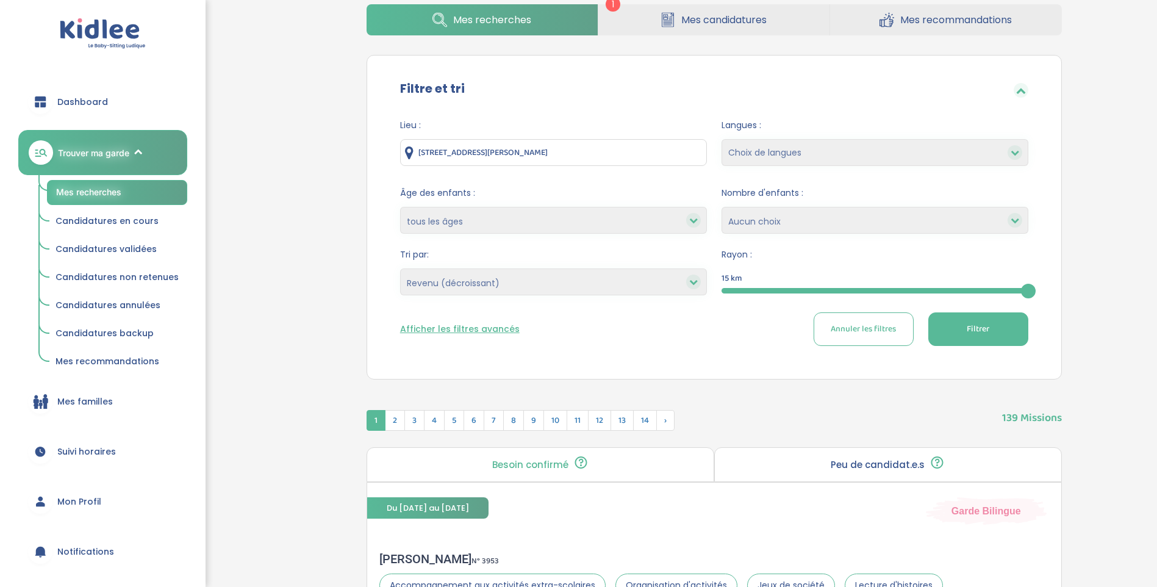
click at [400, 268] on select "Heures par semaine (croissant) Heures par semaine (décroissant) Date de démarra…" at bounding box center [553, 281] width 307 height 27
click at [983, 338] on button "Filtrer" at bounding box center [978, 329] width 100 height 34
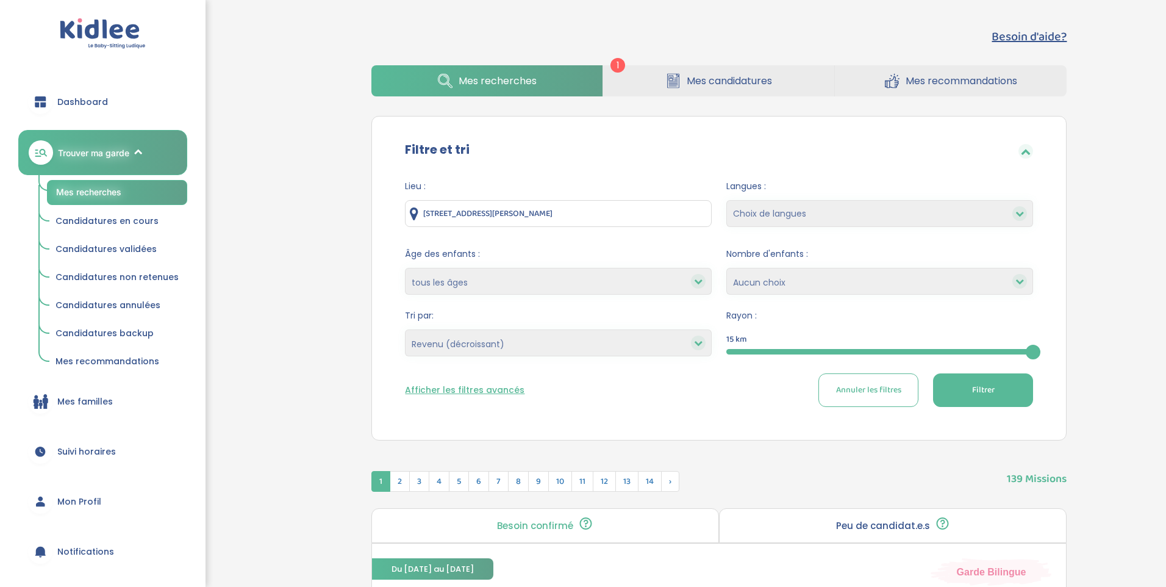
select select "salary_desc"
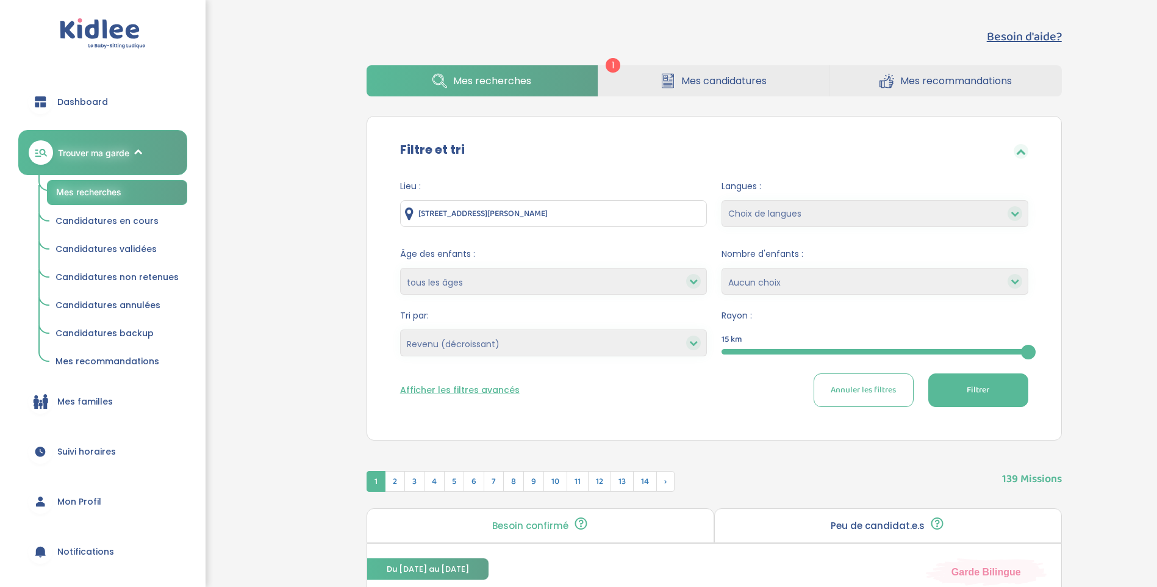
click at [977, 390] on span "Filtrer" at bounding box center [977, 389] width 23 height 13
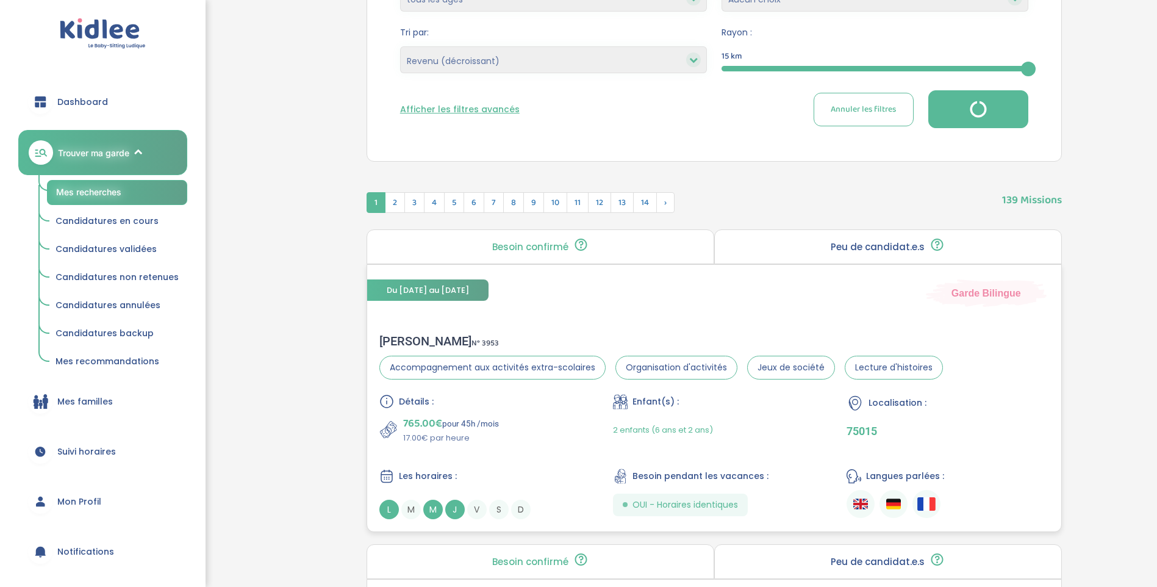
scroll to position [305, 0]
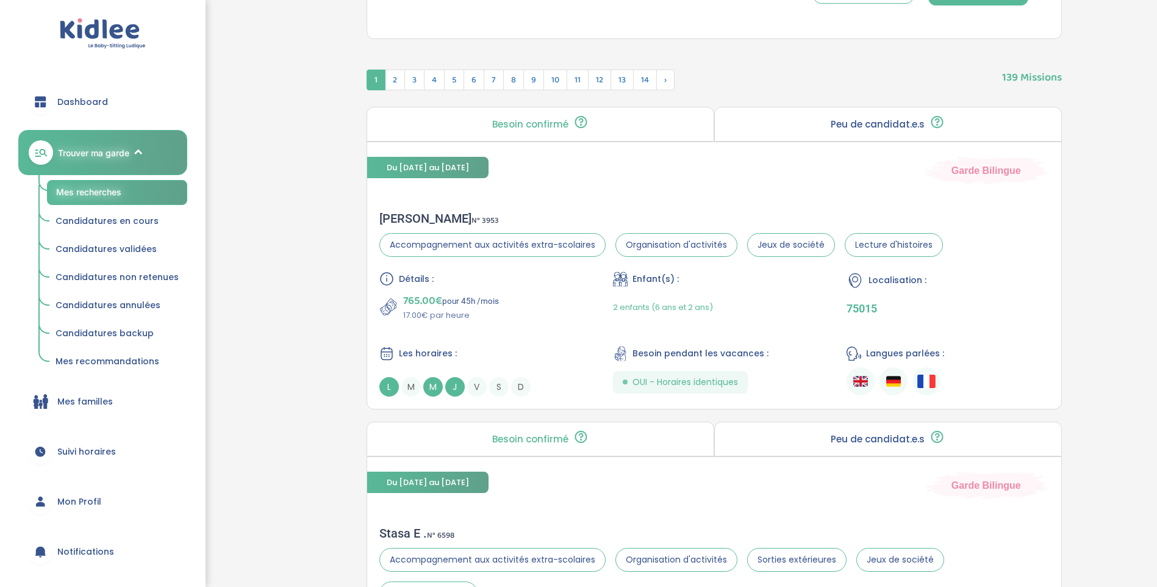
scroll to position [366, 0]
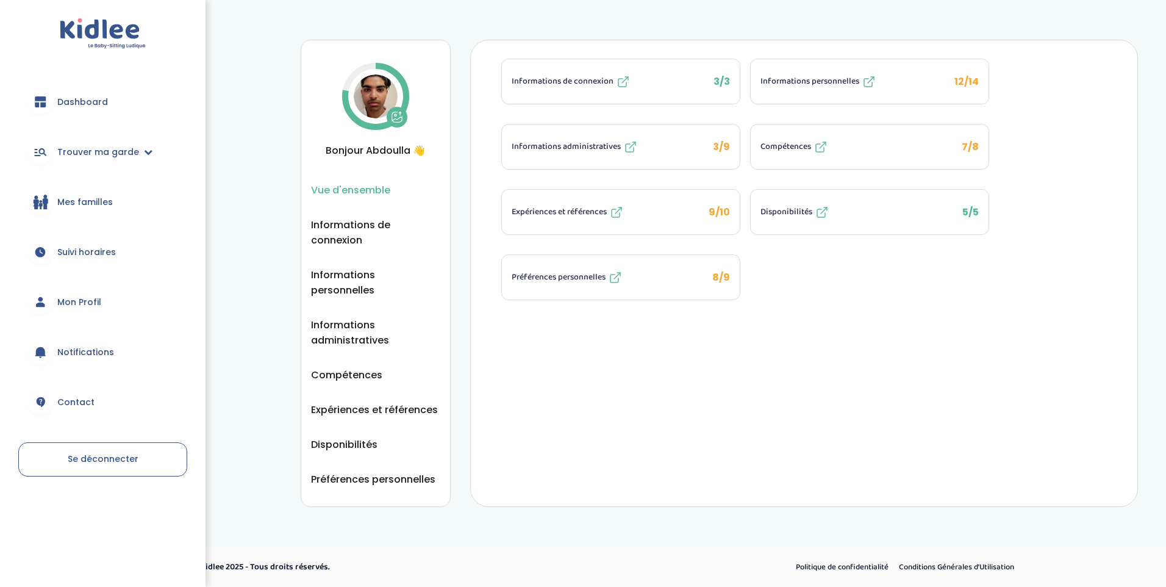
click at [689, 145] on button "Informations administratives 3/9" at bounding box center [621, 146] width 238 height 45
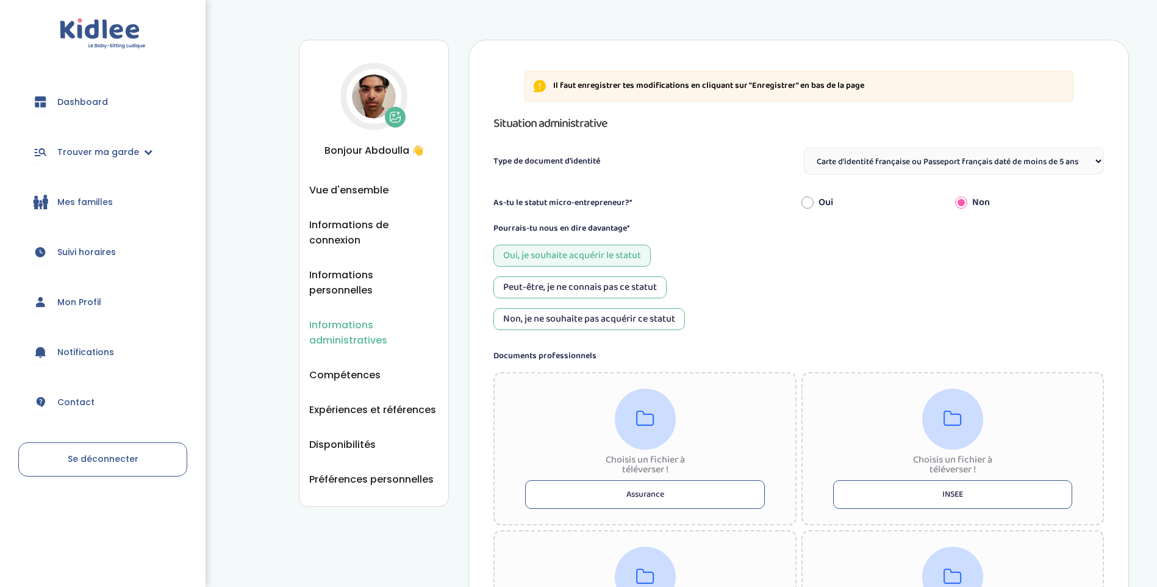
select select "Carte d'identité française ou Passeport français daté de moins de 5 ans"
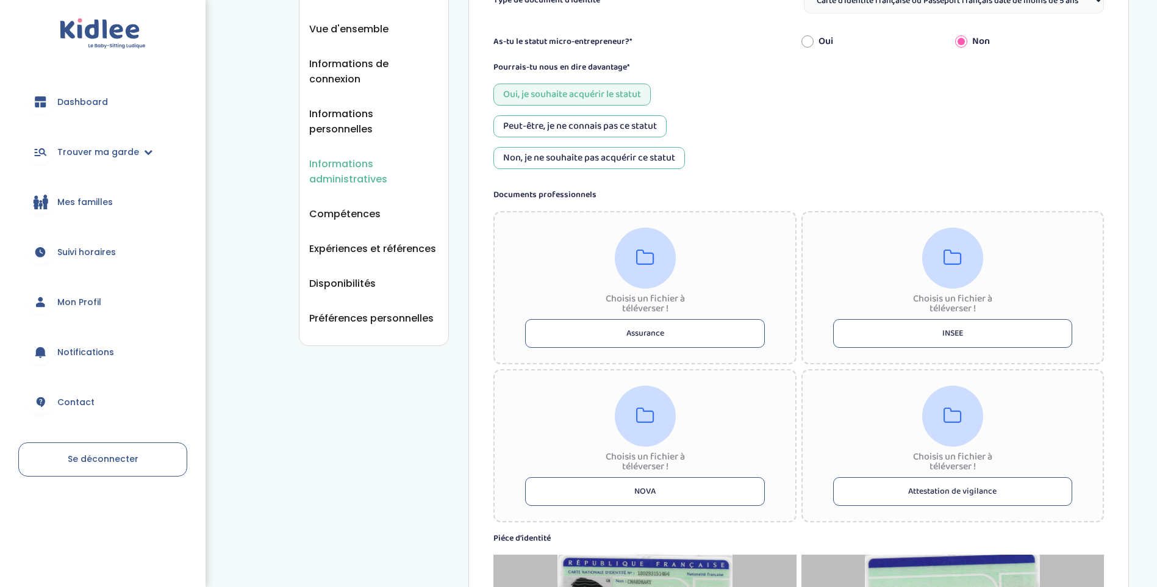
scroll to position [154, 0]
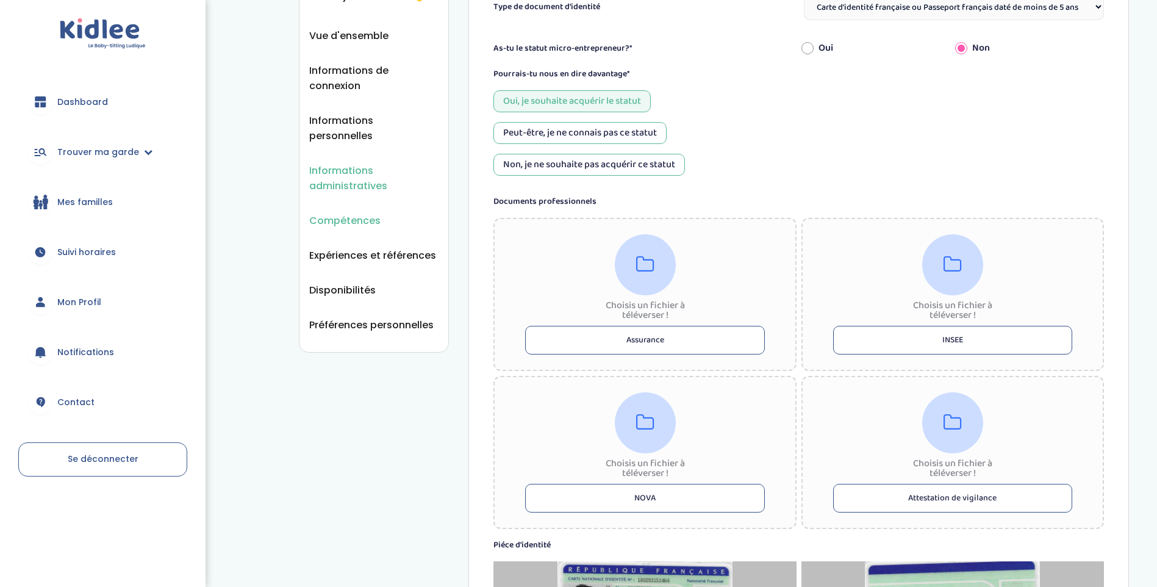
click at [338, 213] on span "Compétences" at bounding box center [344, 220] width 71 height 15
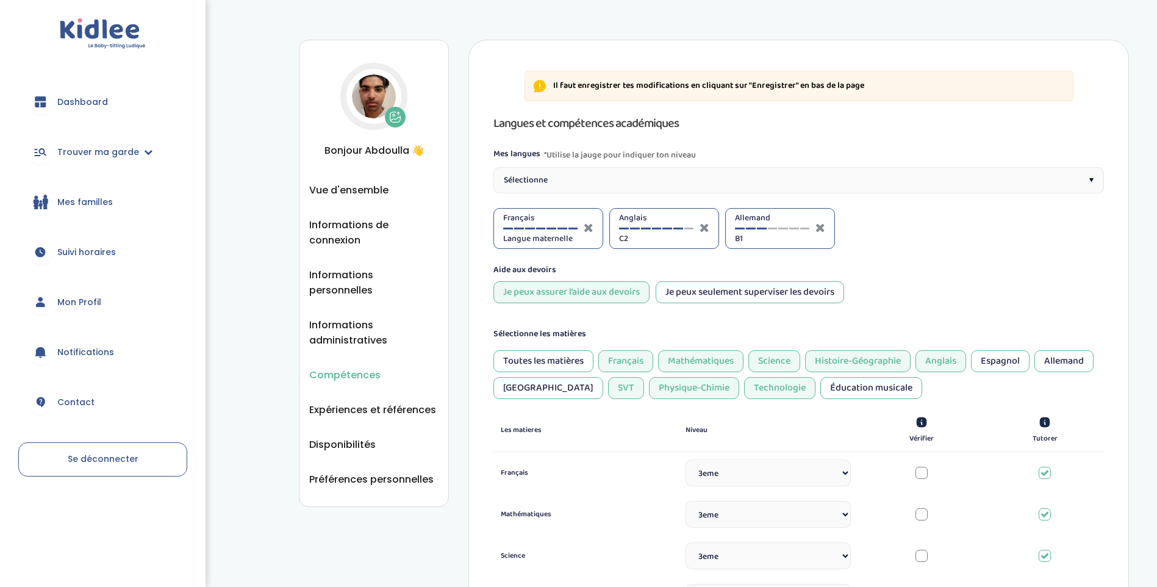
select select "3eme"
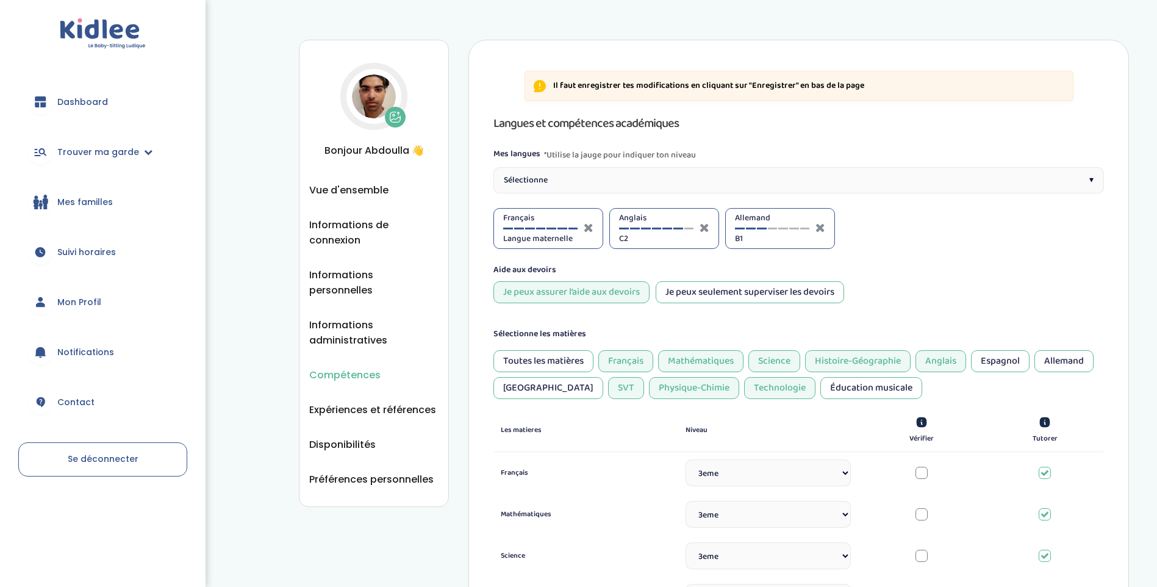
select select "3eme"
click at [352, 184] on span "Vue d'ensemble" at bounding box center [348, 189] width 79 height 15
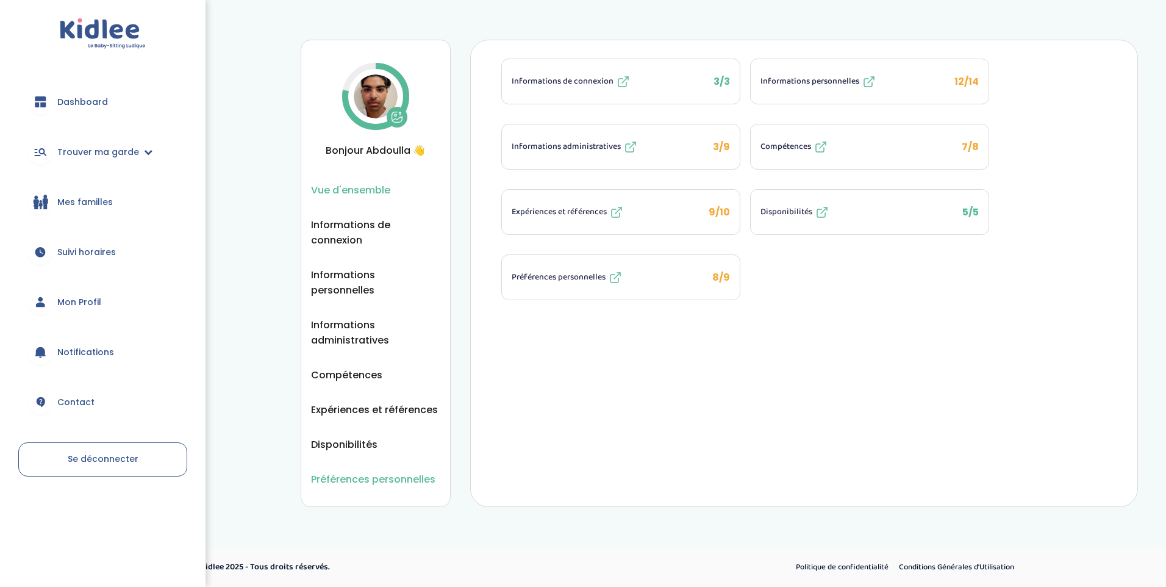
click at [372, 471] on span "Préférences personnelles" at bounding box center [373, 478] width 124 height 15
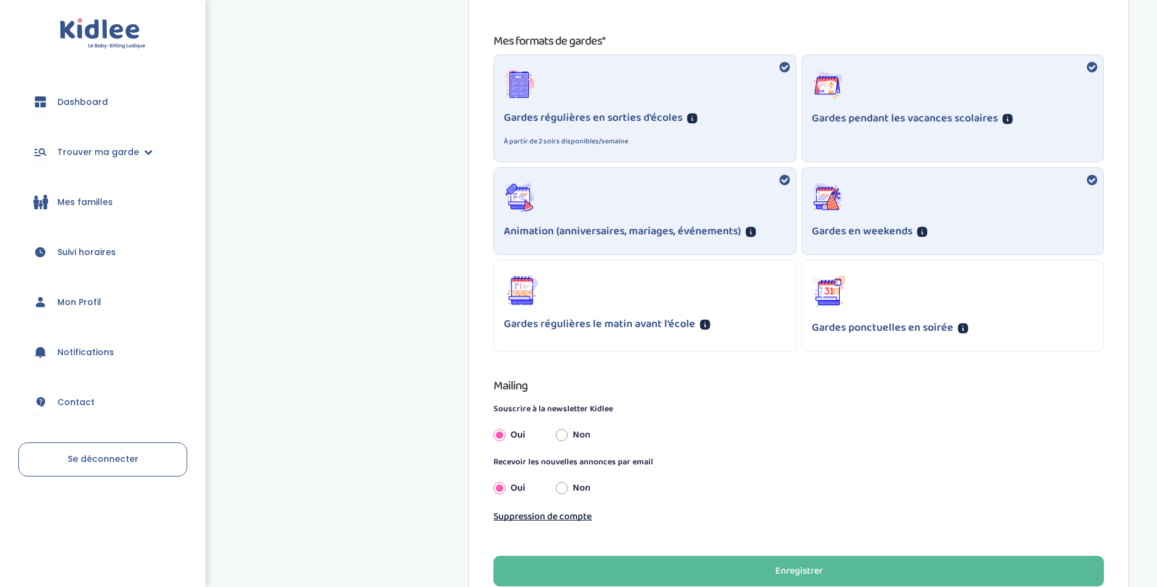
scroll to position [814, 0]
